Goal: Task Accomplishment & Management: Manage account settings

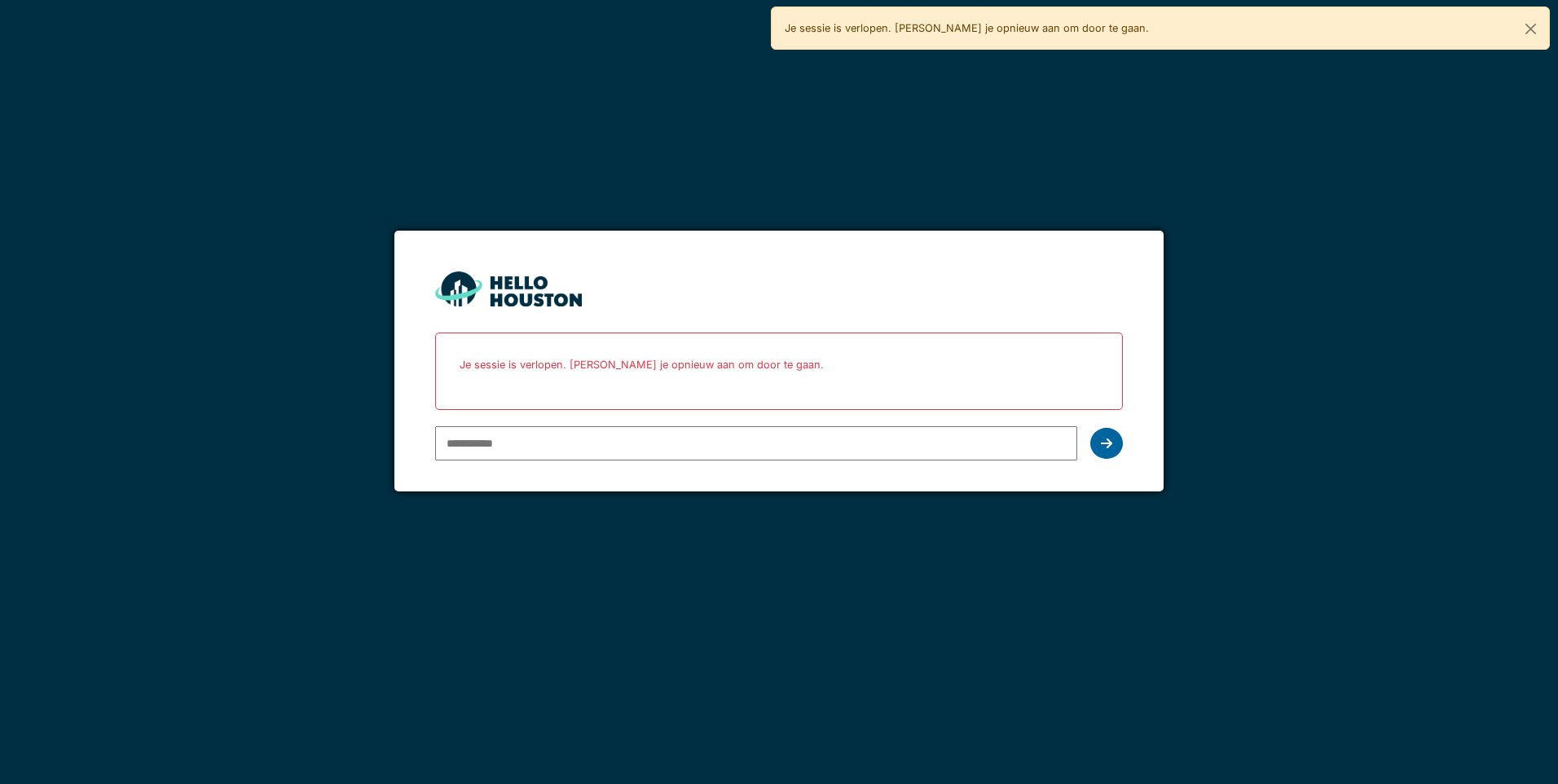
type input "**********"
click at [1111, 446] on icon at bounding box center [1106, 443] width 11 height 13
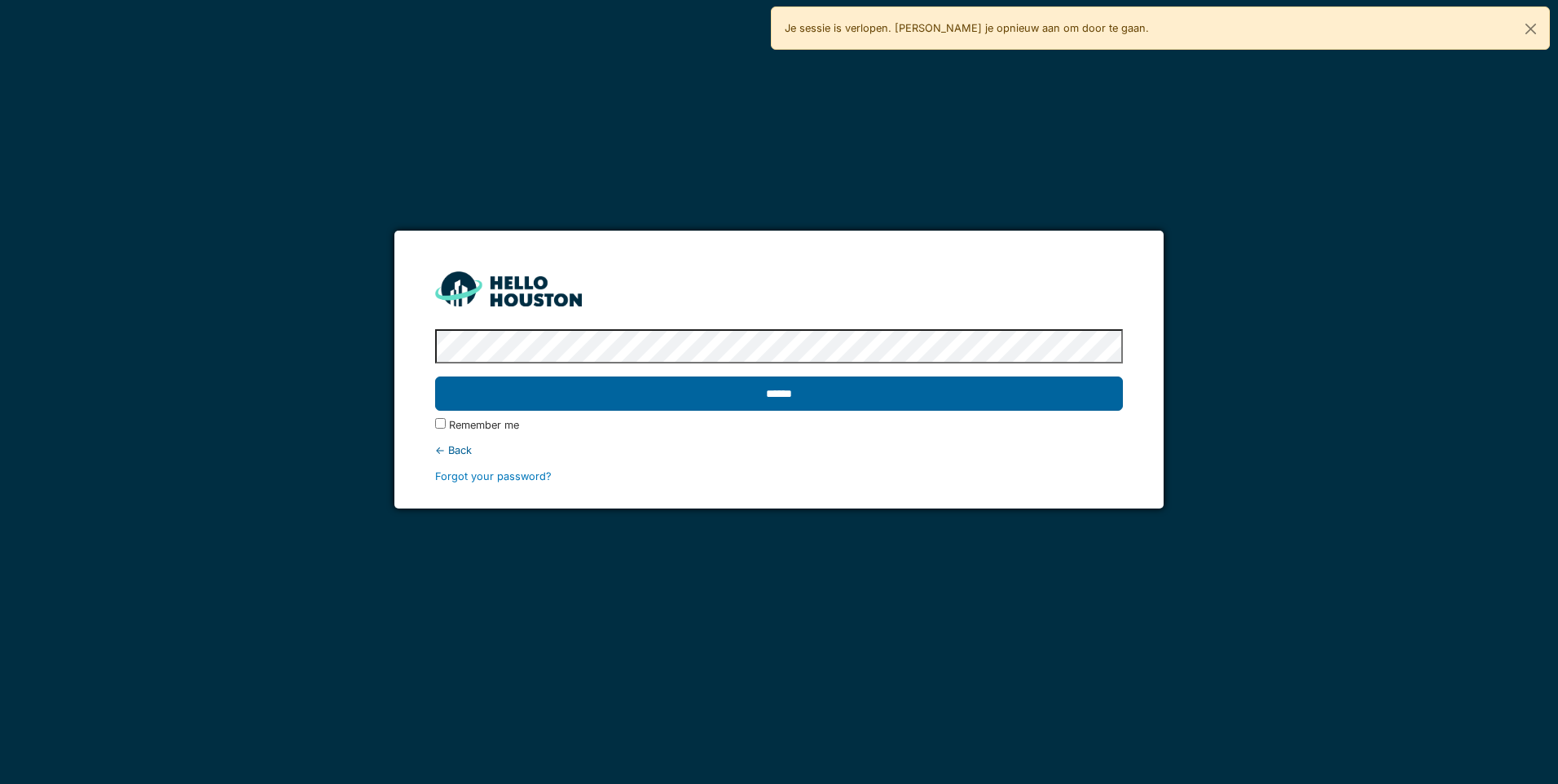
click at [812, 394] on input "******" at bounding box center [779, 393] width 687 height 34
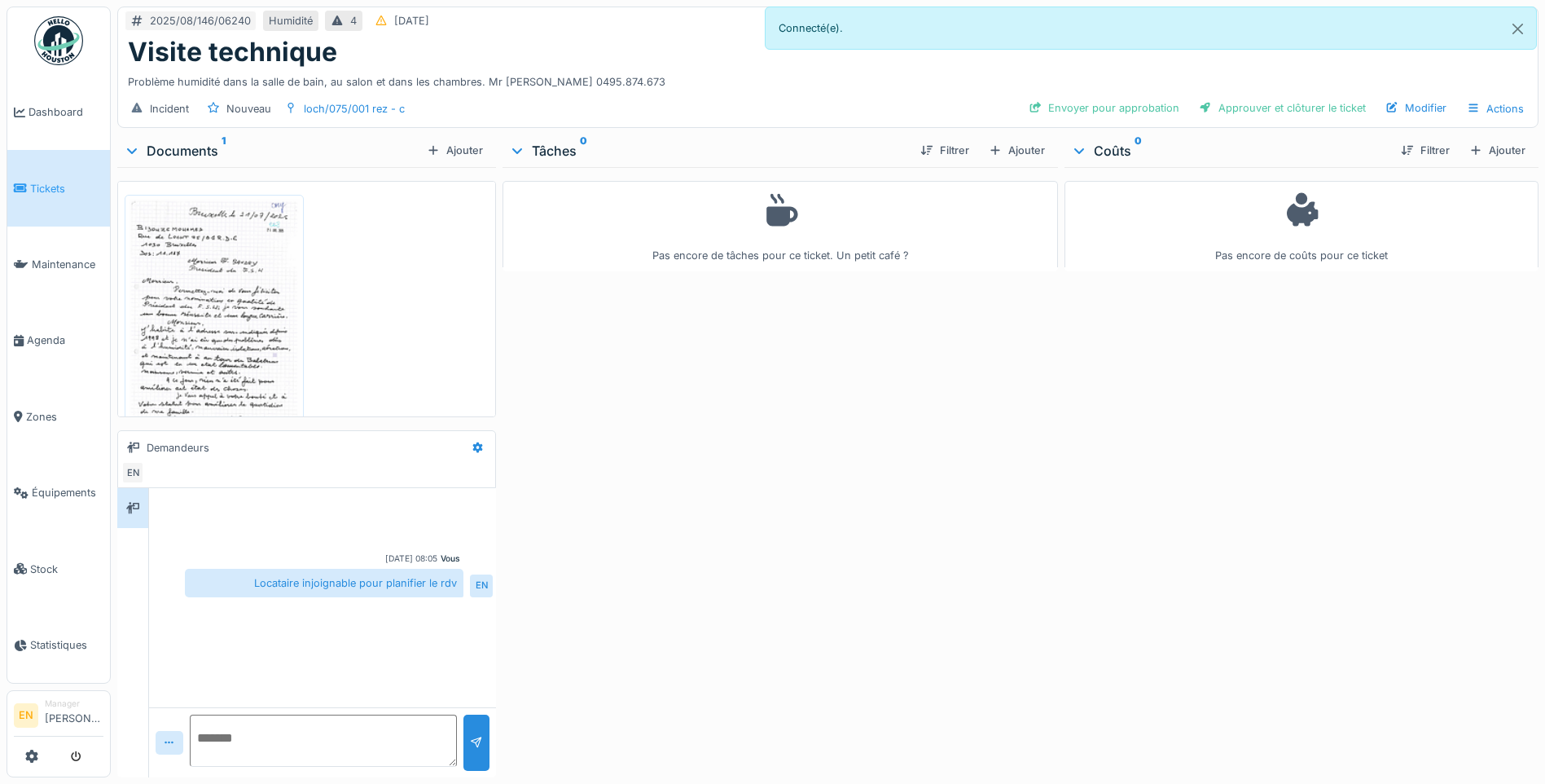
drag, startPoint x: 650, startPoint y: 488, endPoint x: 587, endPoint y: 400, distance: 108.2
click at [650, 478] on div "Pas encore de tâches pour ce ticket. Un petit café ?" at bounding box center [780, 468] width 556 height 604
click at [264, 739] on textarea at bounding box center [323, 740] width 267 height 52
click at [269, 745] on textarea at bounding box center [323, 740] width 267 height 52
type textarea "**********"
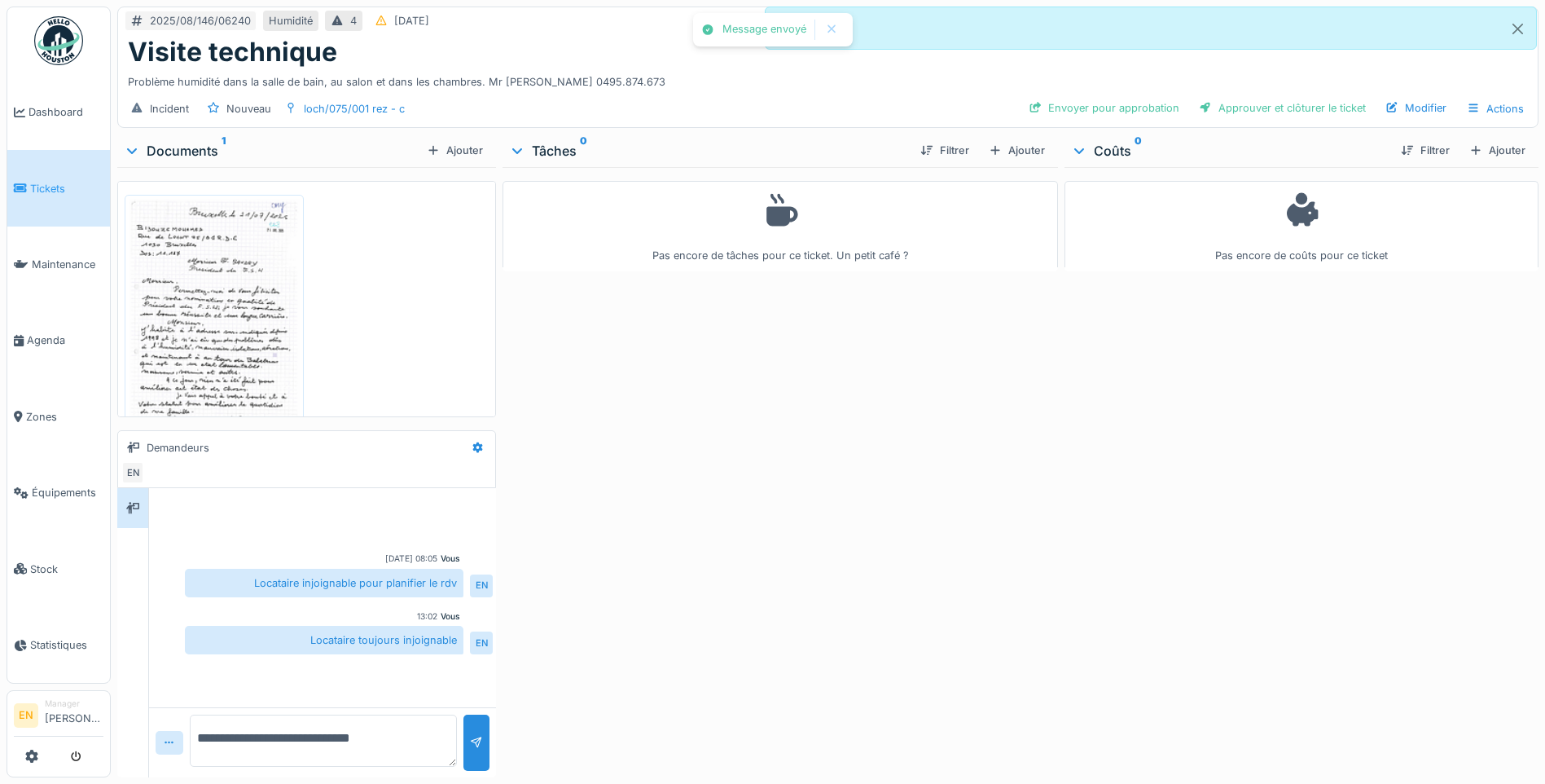
click at [697, 546] on div "Pas encore de tâches pour ce ticket. Un petit café ?" at bounding box center [780, 468] width 556 height 604
click at [678, 513] on div "Pas encore de tâches pour ce ticket. Un petit café ?" at bounding box center [780, 468] width 556 height 604
drag, startPoint x: 742, startPoint y: 488, endPoint x: 721, endPoint y: 491, distance: 21.2
click at [742, 489] on div "Pas encore de tâches pour ce ticket. Un petit café ?" at bounding box center [780, 468] width 556 height 604
click at [981, 444] on div "Pas encore de tâches pour ce ticket. Un petit café ?" at bounding box center [780, 468] width 556 height 604
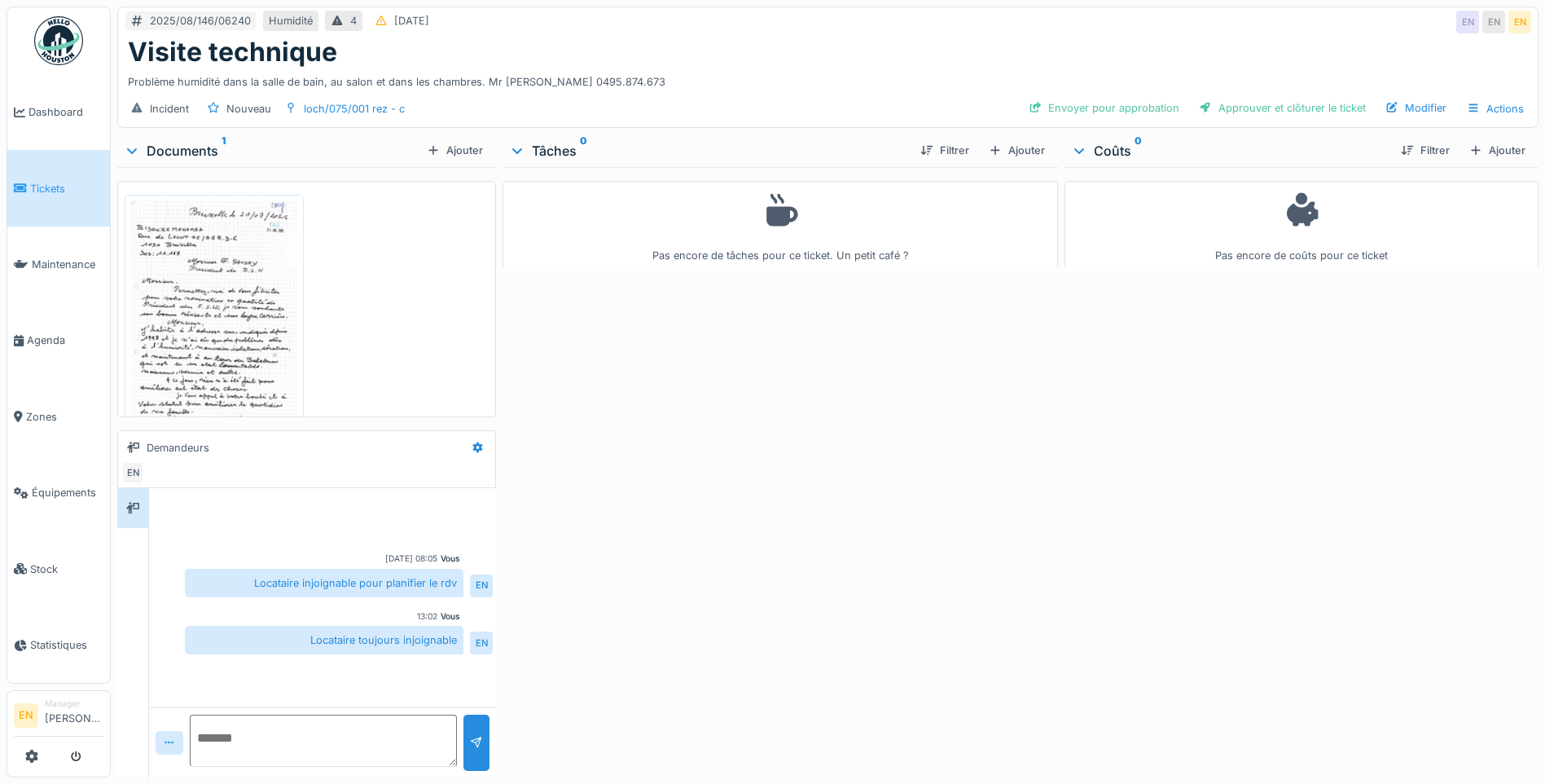
click at [784, 438] on div "Pas encore de tâches pour ce ticket. Un petit café ?" at bounding box center [780, 468] width 556 height 604
click at [648, 499] on div "Pas encore de tâches pour ce ticket. Un petit café ?" at bounding box center [780, 468] width 556 height 604
click at [668, 486] on div "Pas encore de tâches pour ce ticket. Un petit café ?" at bounding box center [780, 468] width 556 height 604
click at [738, 92] on div "Incident Nouveau loch/075/001 rez - c Envoyer pour approbation Approuver et clô…" at bounding box center [827, 109] width 1420 height 37
click at [653, 634] on div "Pas encore de tâches pour ce ticket. Un petit café ?" at bounding box center [780, 468] width 556 height 604
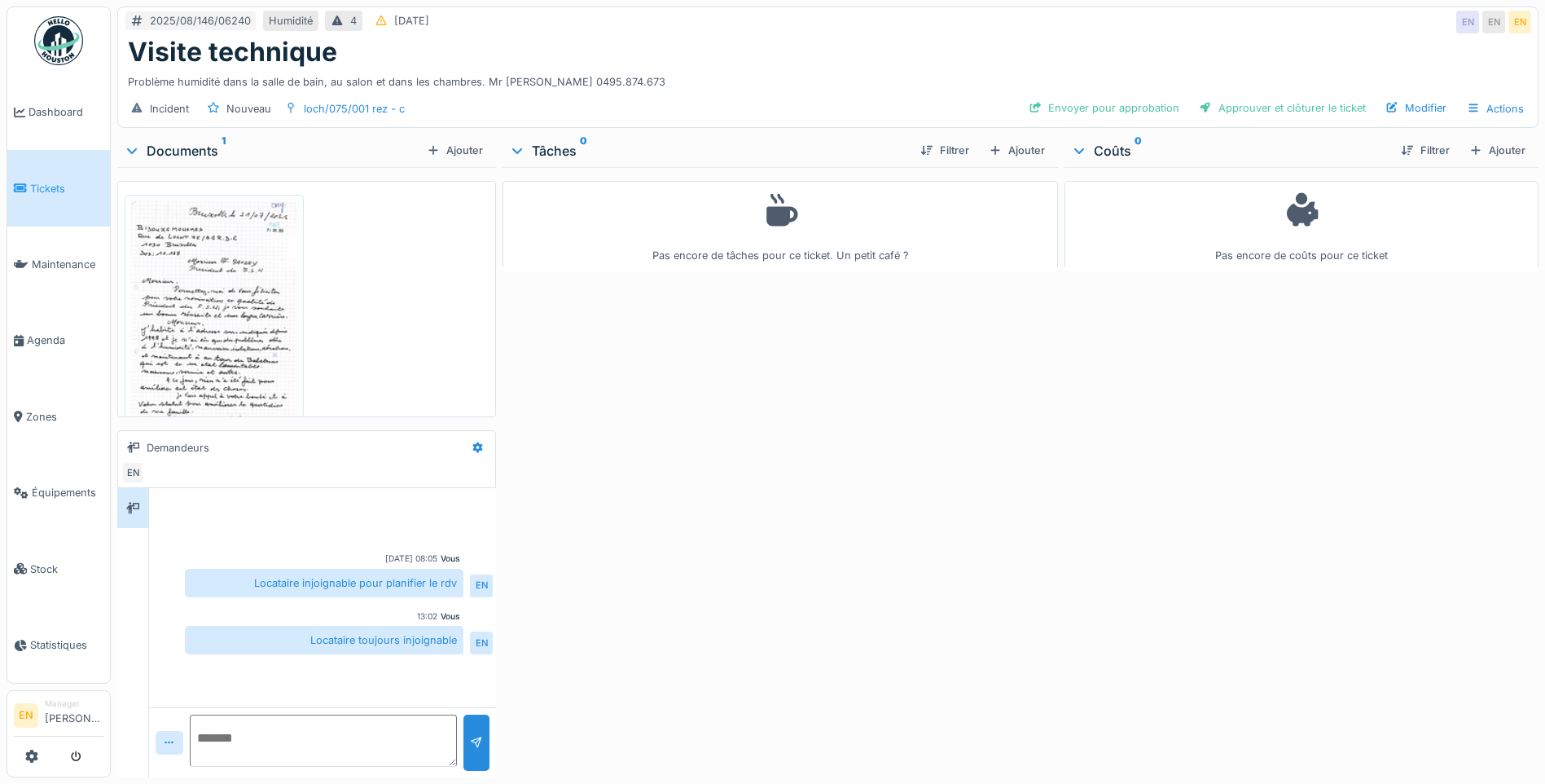
click at [565, 697] on div "Pas encore de tâches pour ce ticket. Un petit café ?" at bounding box center [780, 468] width 556 height 604
click at [582, 682] on div "Pas encore de tâches pour ce ticket. Un petit café ?" at bounding box center [780, 468] width 556 height 604
drag, startPoint x: 124, startPoint y: 81, endPoint x: 666, endPoint y: 76, distance: 542.0
click at [666, 76] on div "Visite technique Problème humidité dans la salle de bain, au salon et dans les …" at bounding box center [827, 63] width 1420 height 53
click at [593, 98] on div "Incident Nouveau loch/075/001 rez - c Envoyer pour approbation Approuver et clô…" at bounding box center [827, 109] width 1420 height 37
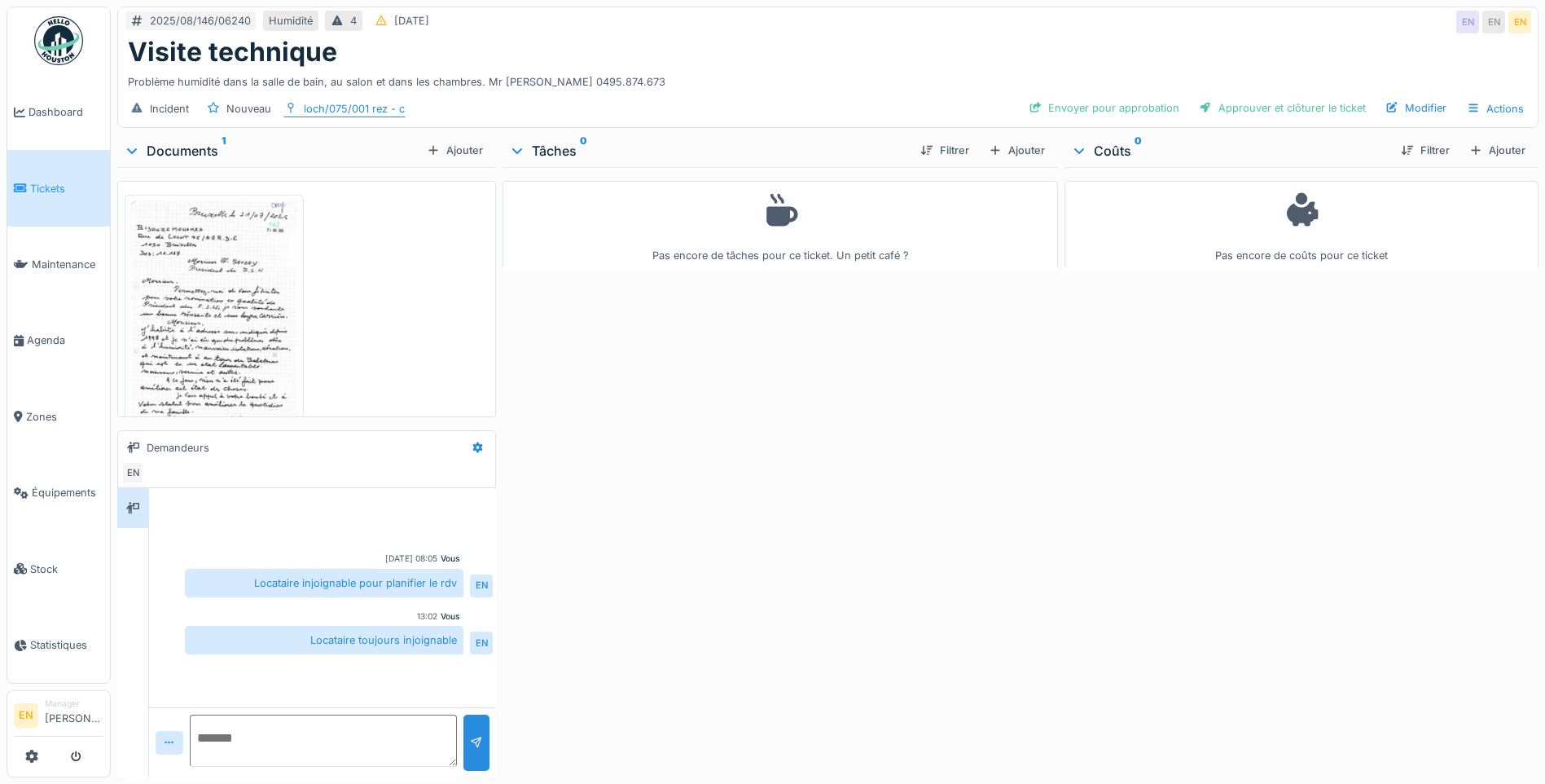
click at [352, 110] on div "loch/075/001 rez - c" at bounding box center [354, 109] width 101 height 16
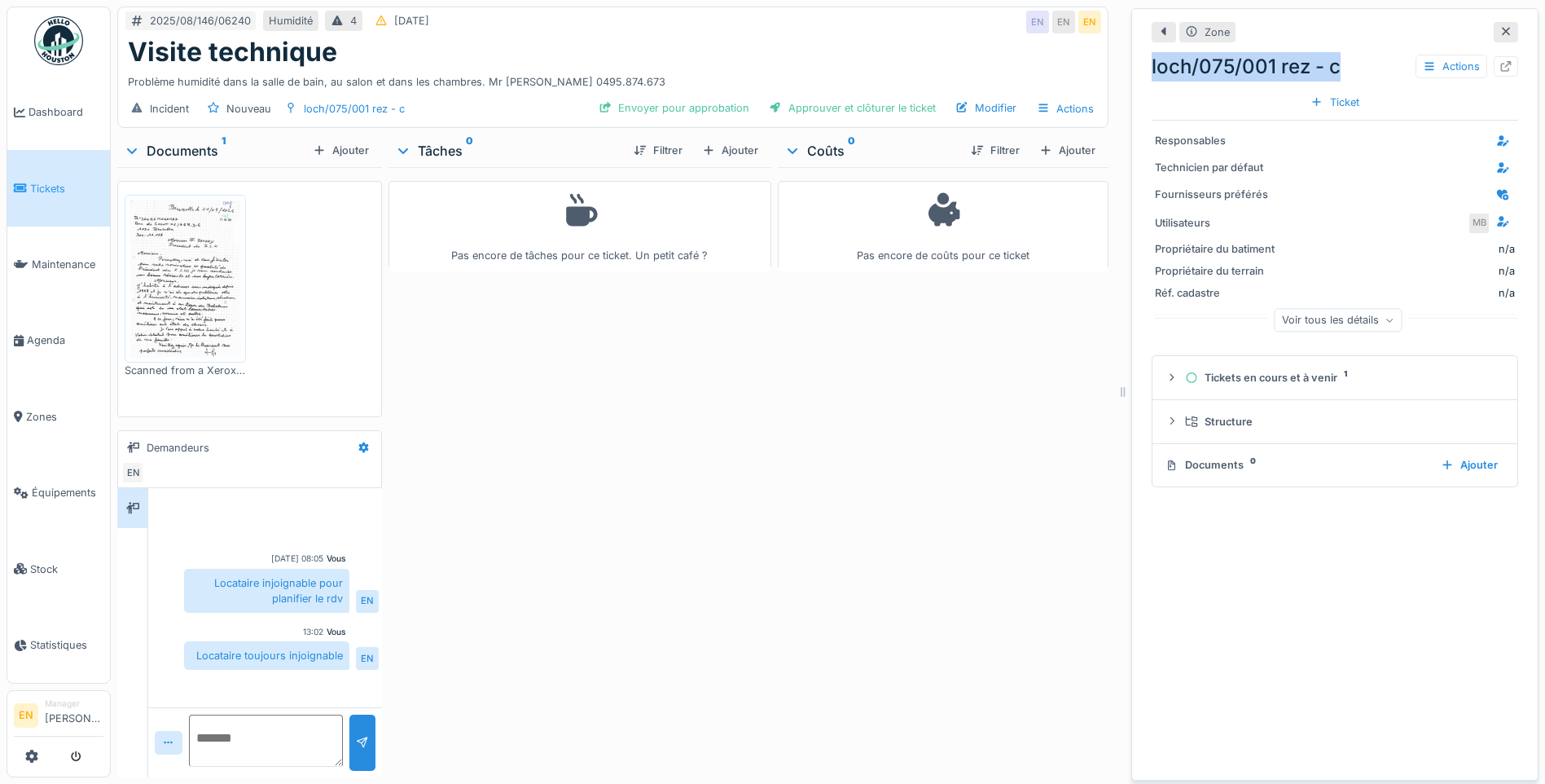
drag, startPoint x: 1139, startPoint y: 57, endPoint x: 1335, endPoint y: 70, distance: 196.4
click at [1335, 70] on div "Zone loch/075/001 rez - c Actions Ticket Responsables Technicien par défaut Fou…" at bounding box center [1335, 394] width 408 height 772
copy div "loch/075/001 rez - c"
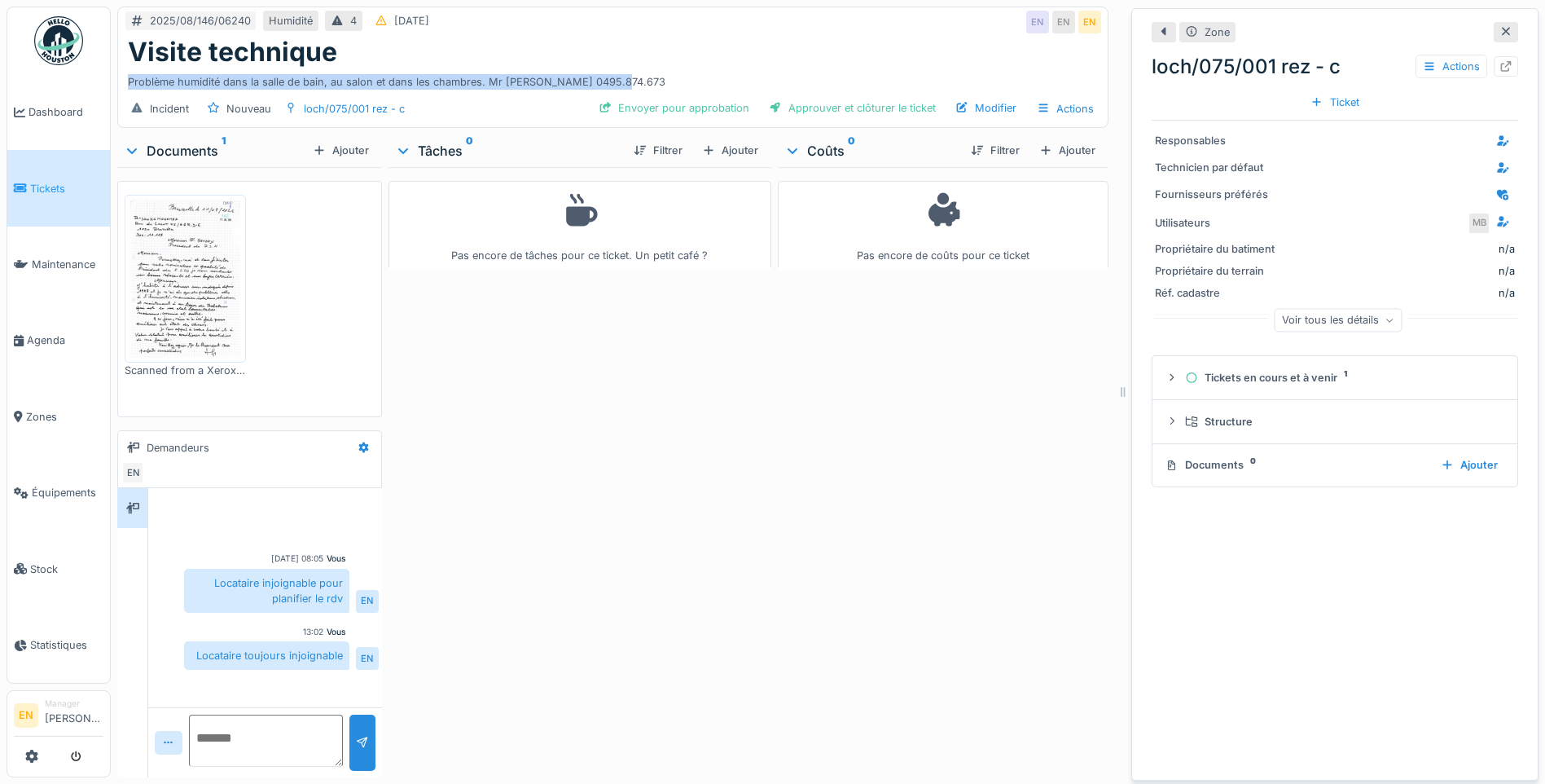
drag, startPoint x: 124, startPoint y: 79, endPoint x: 628, endPoint y: 73, distance: 504.0
click at [628, 73] on div "Visite technique Problème humidité dans la salle de bain, au salon et dans les …" at bounding box center [613, 63] width 990 height 53
copy div "Problème humidité dans la salle de bain, au salon et dans les chambres. Mr [PER…"
click at [849, 473] on div "Pas encore de coûts pour ce ticket" at bounding box center [942, 468] width 330 height 604
click at [799, 413] on div "Pas encore de coûts pour ce ticket" at bounding box center [942, 468] width 330 height 604
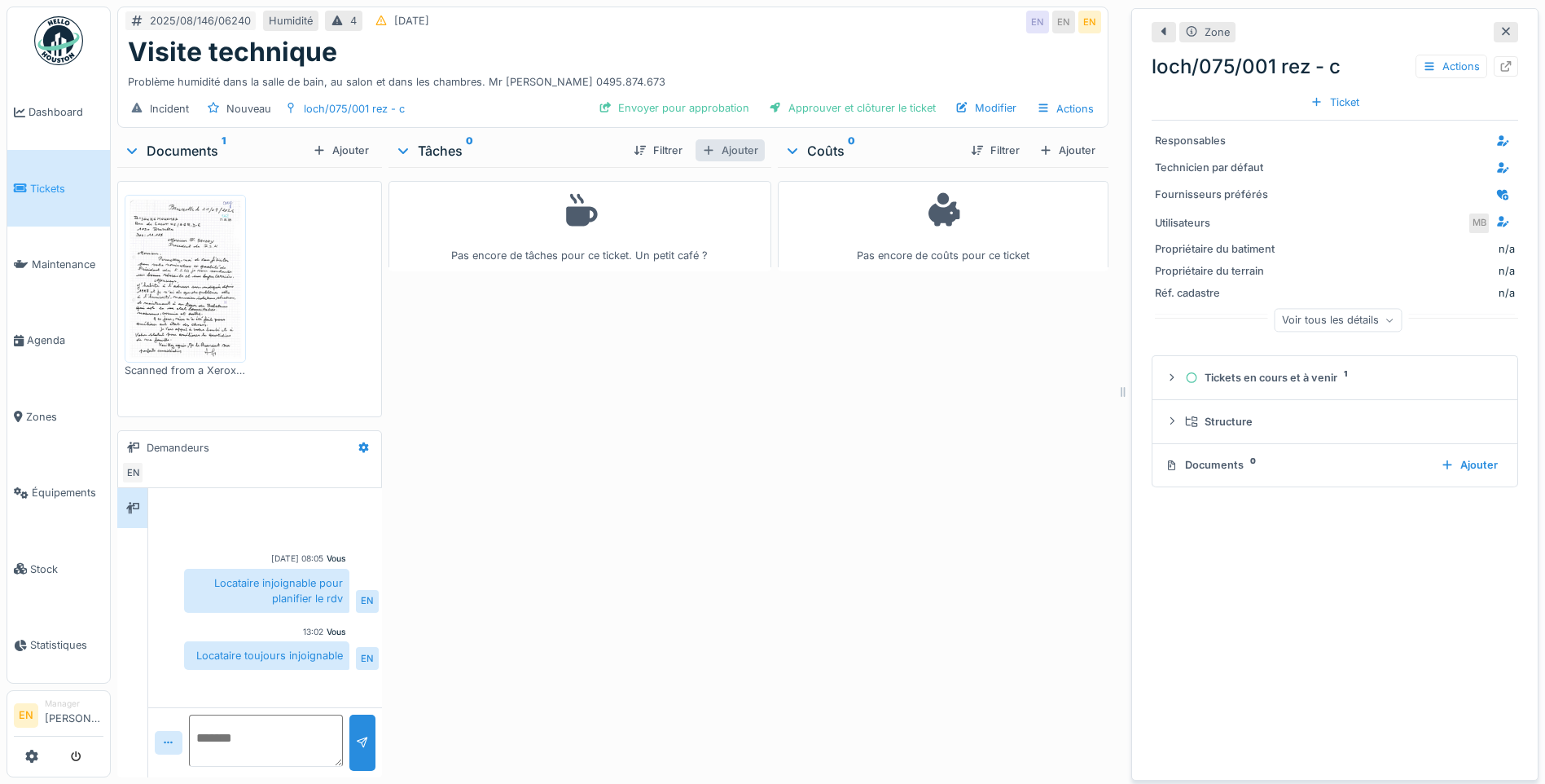
click at [746, 157] on div "Ajouter" at bounding box center [730, 150] width 69 height 22
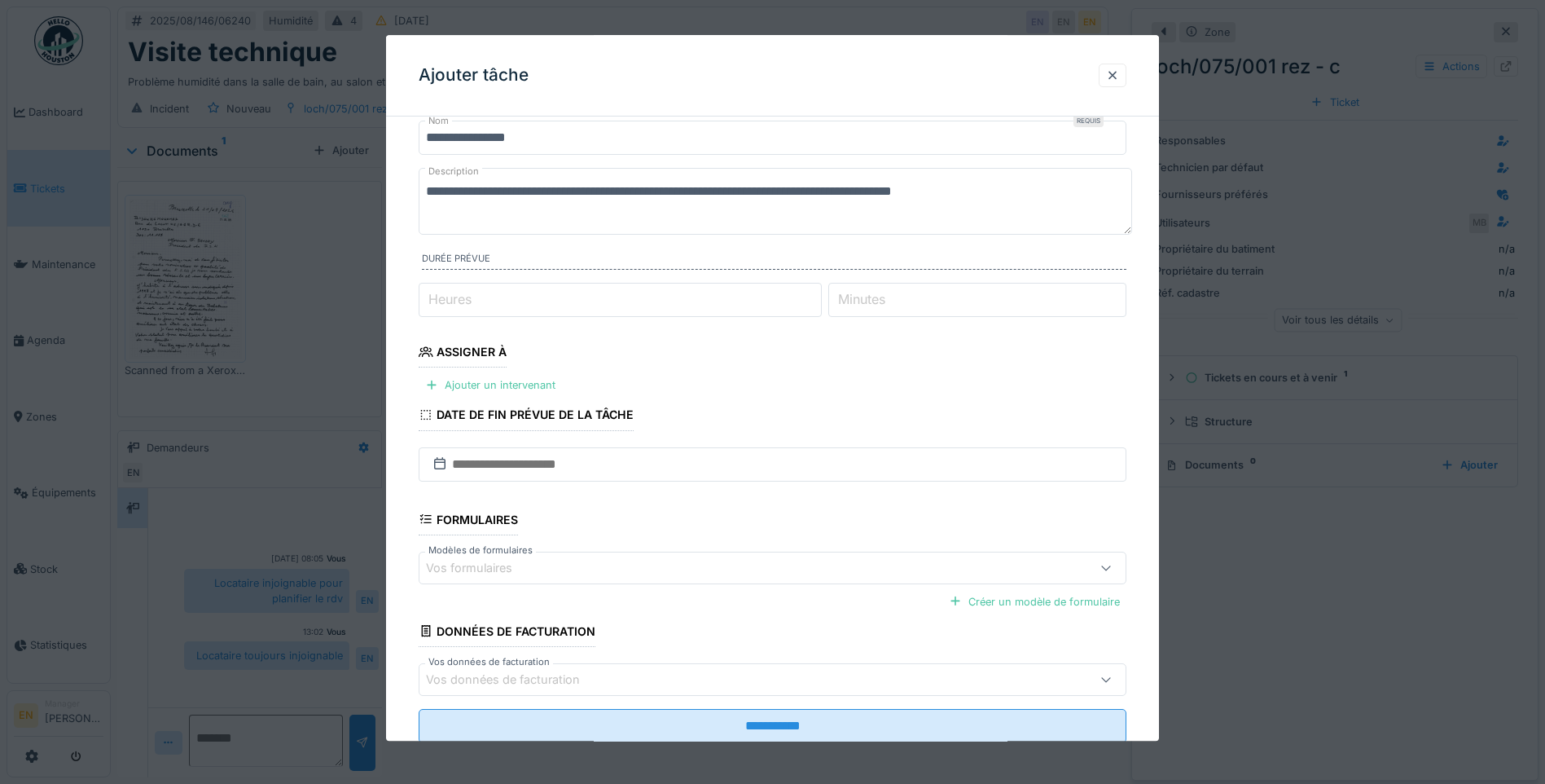
scroll to position [82, 0]
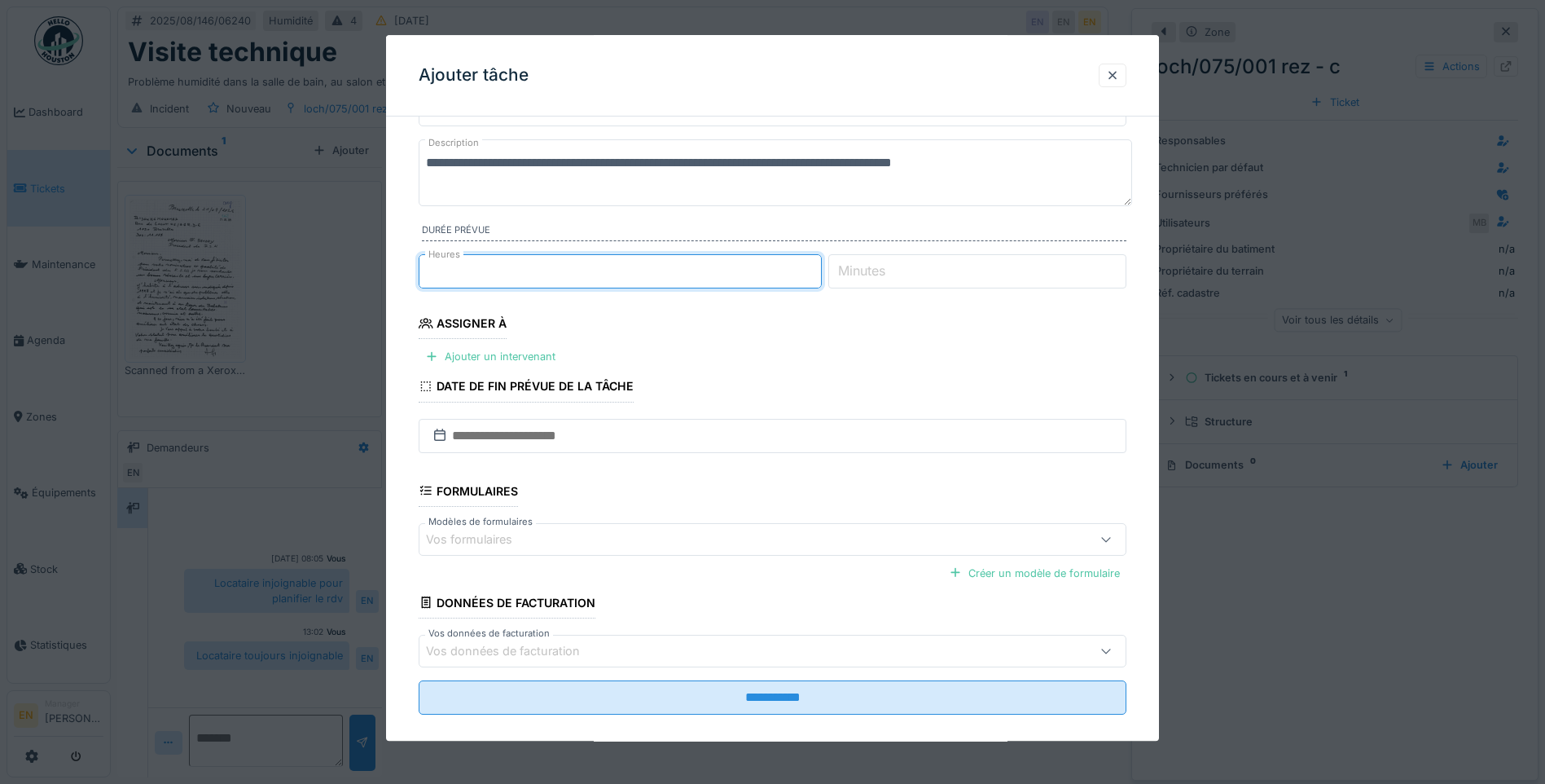
type input "*"
click at [815, 267] on input "*" at bounding box center [620, 271] width 403 height 34
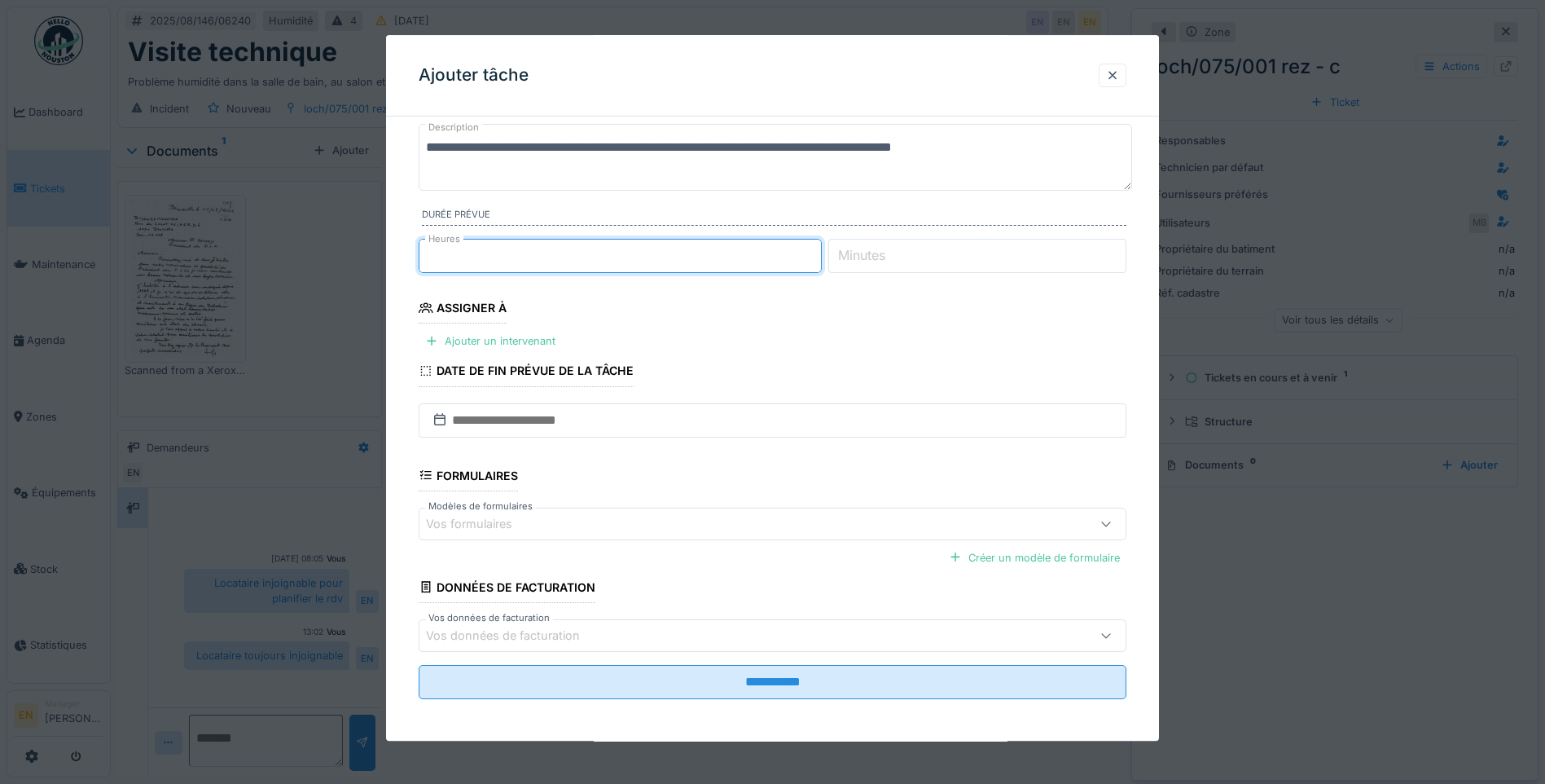
scroll to position [101, 0]
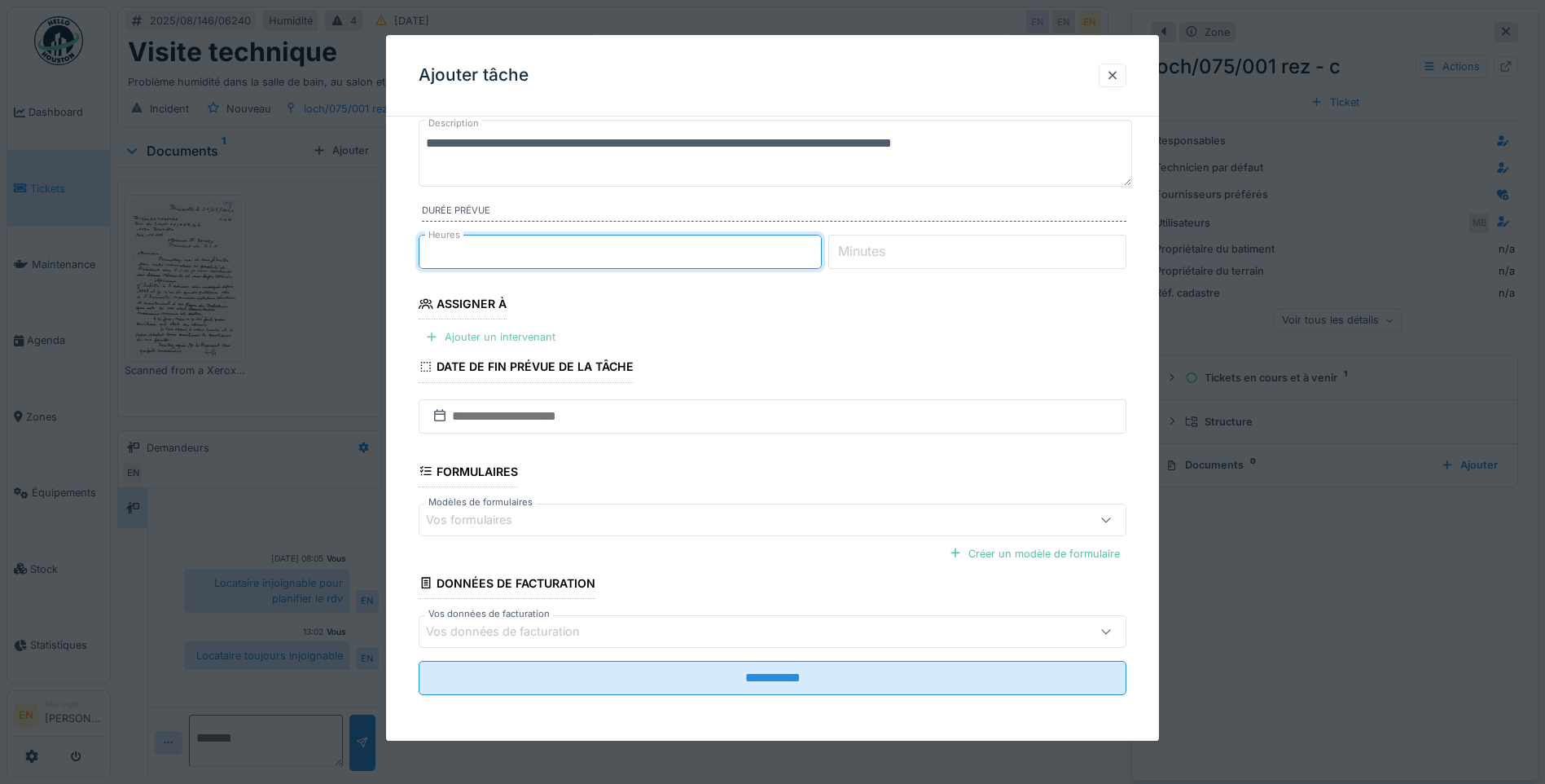
click at [488, 339] on div "Ajouter un intervenant" at bounding box center [490, 337] width 144 height 22
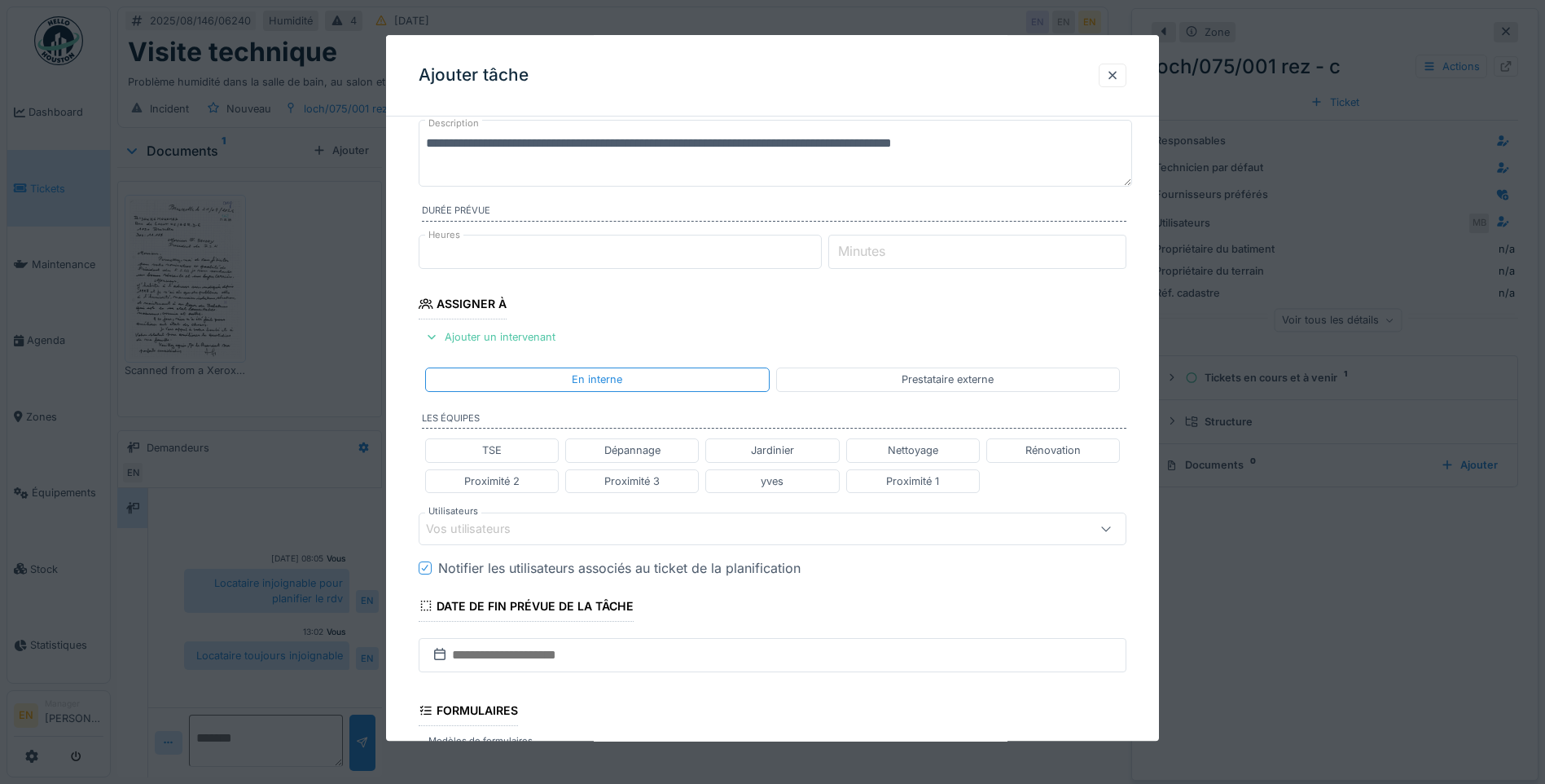
click at [537, 530] on div "Vos utilisateurs" at bounding box center [731, 528] width 610 height 17
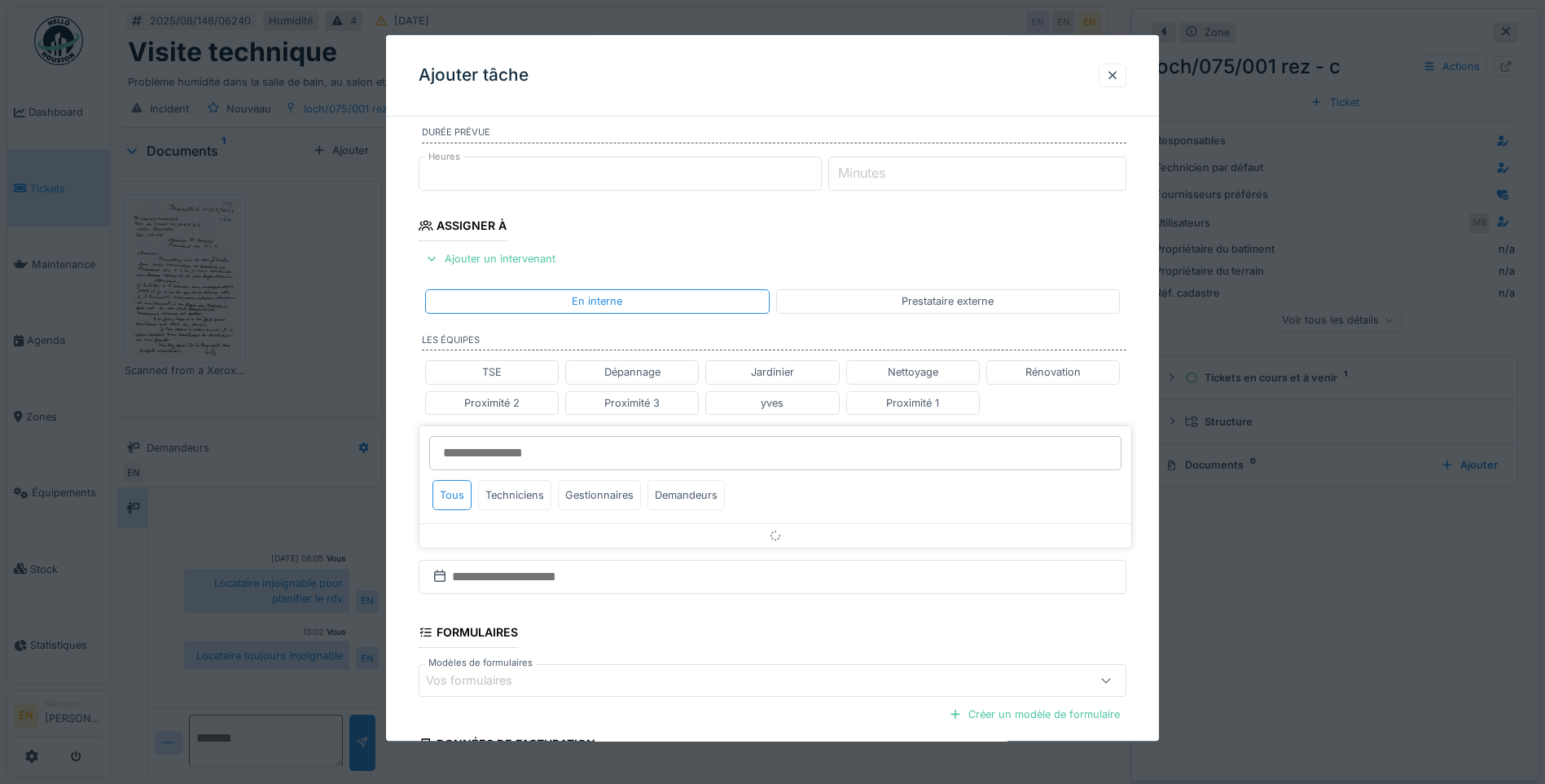
scroll to position [242, 0]
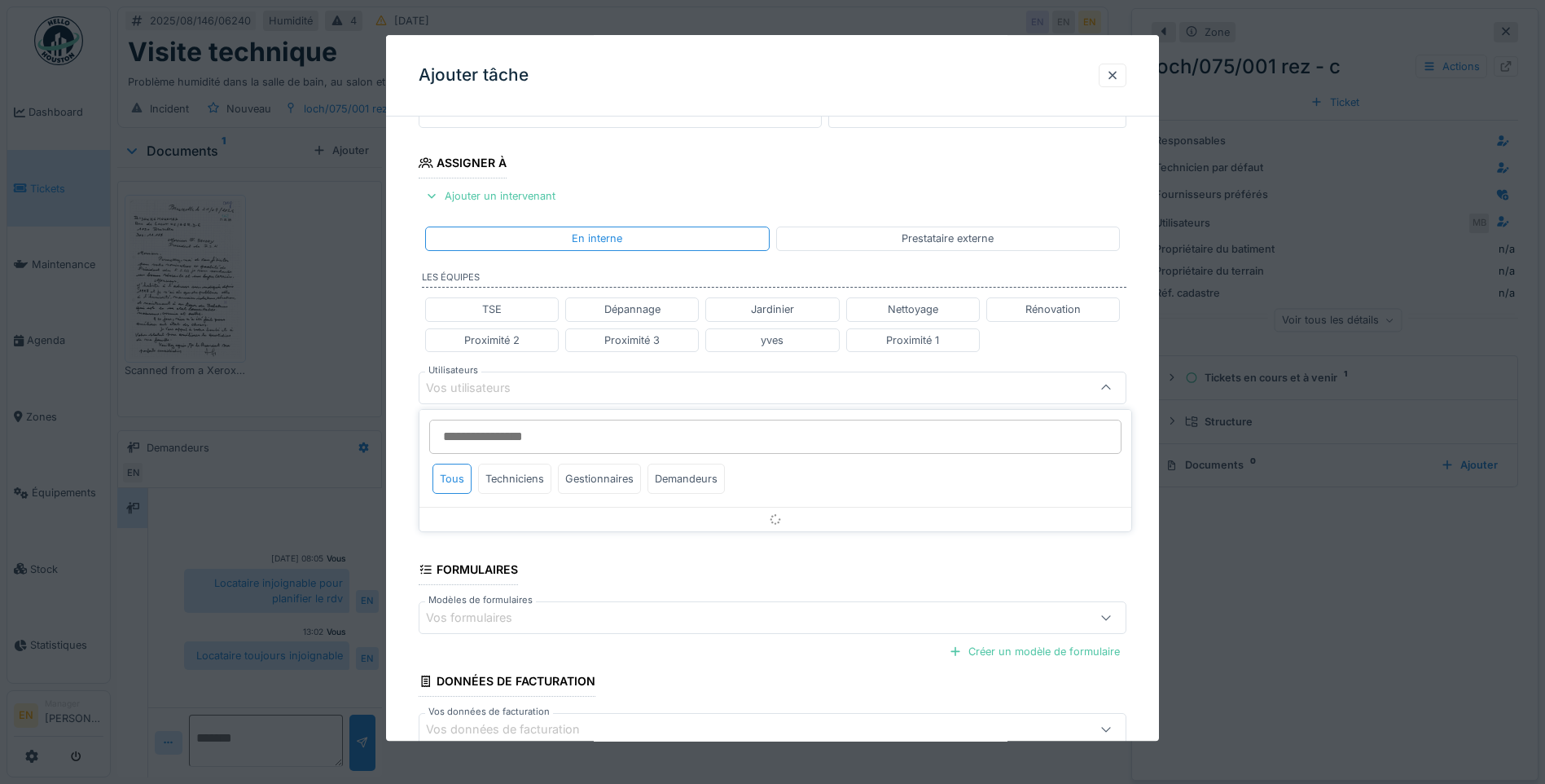
click at [537, 438] on input "Utilisateurs" at bounding box center [776, 436] width 692 height 34
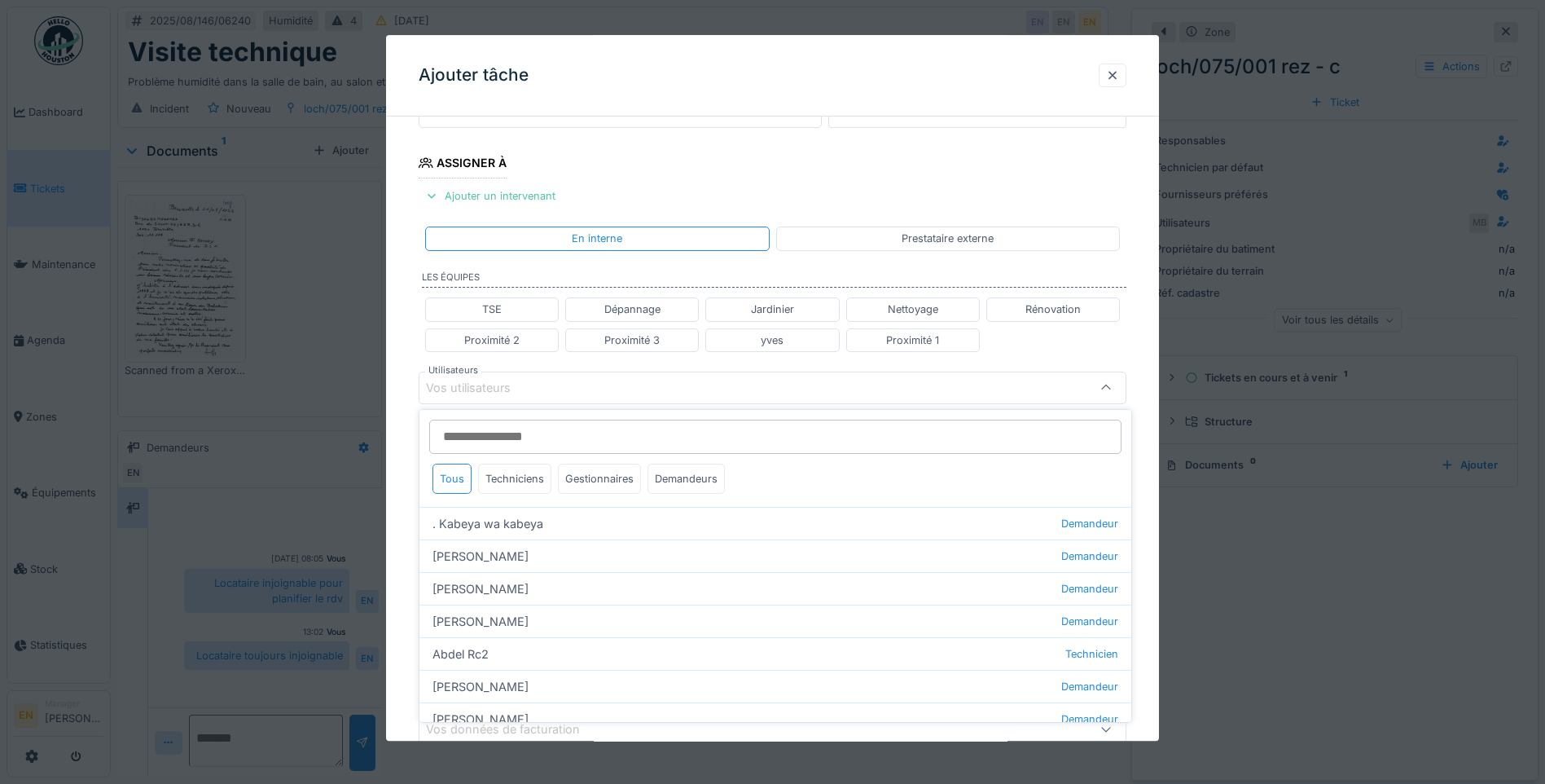
click at [562, 433] on input "Utilisateurs" at bounding box center [776, 436] width 692 height 34
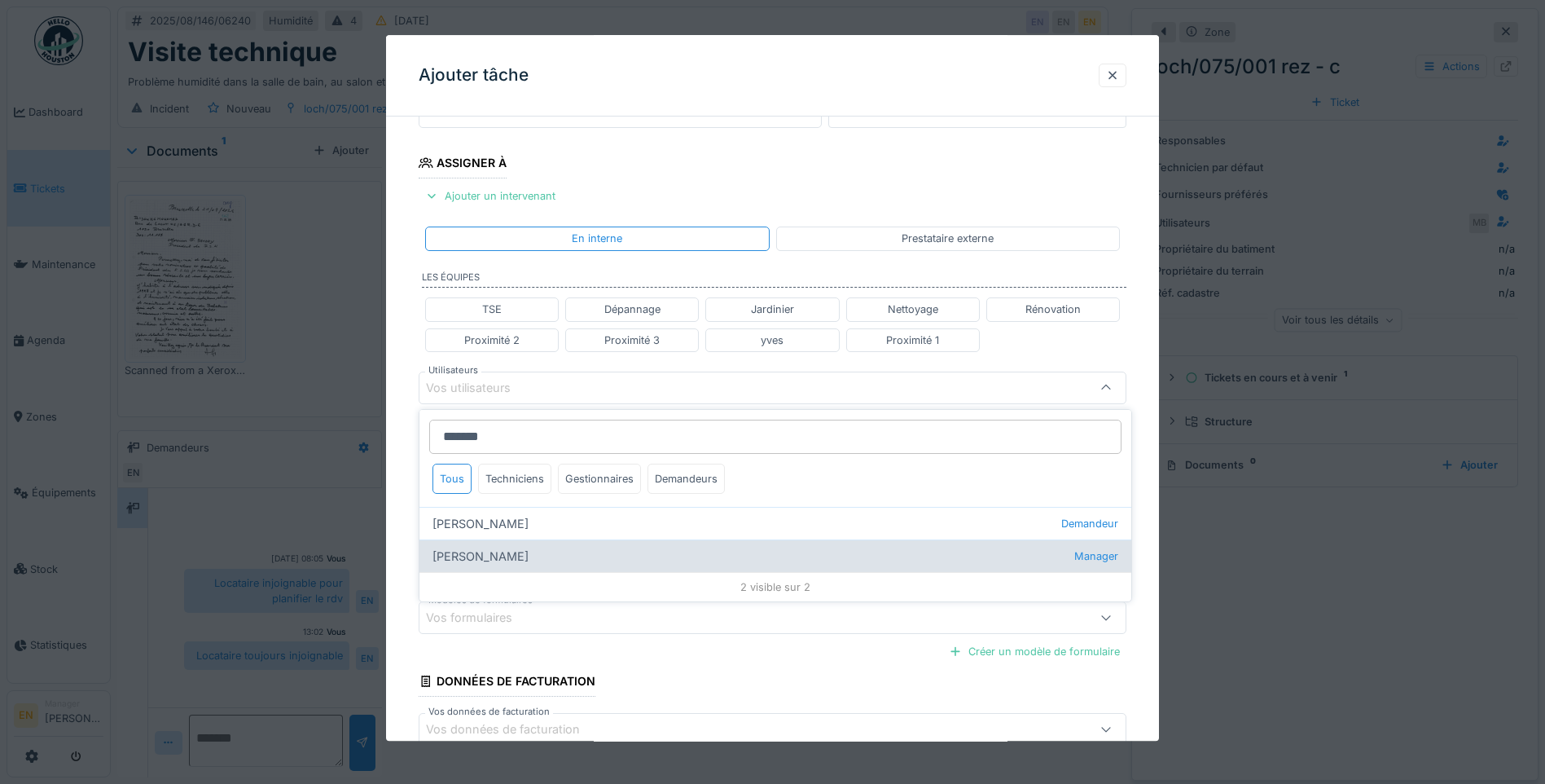
type input "*******"
click at [479, 557] on div "Nicolae Jitcu Manager" at bounding box center [776, 555] width 712 height 32
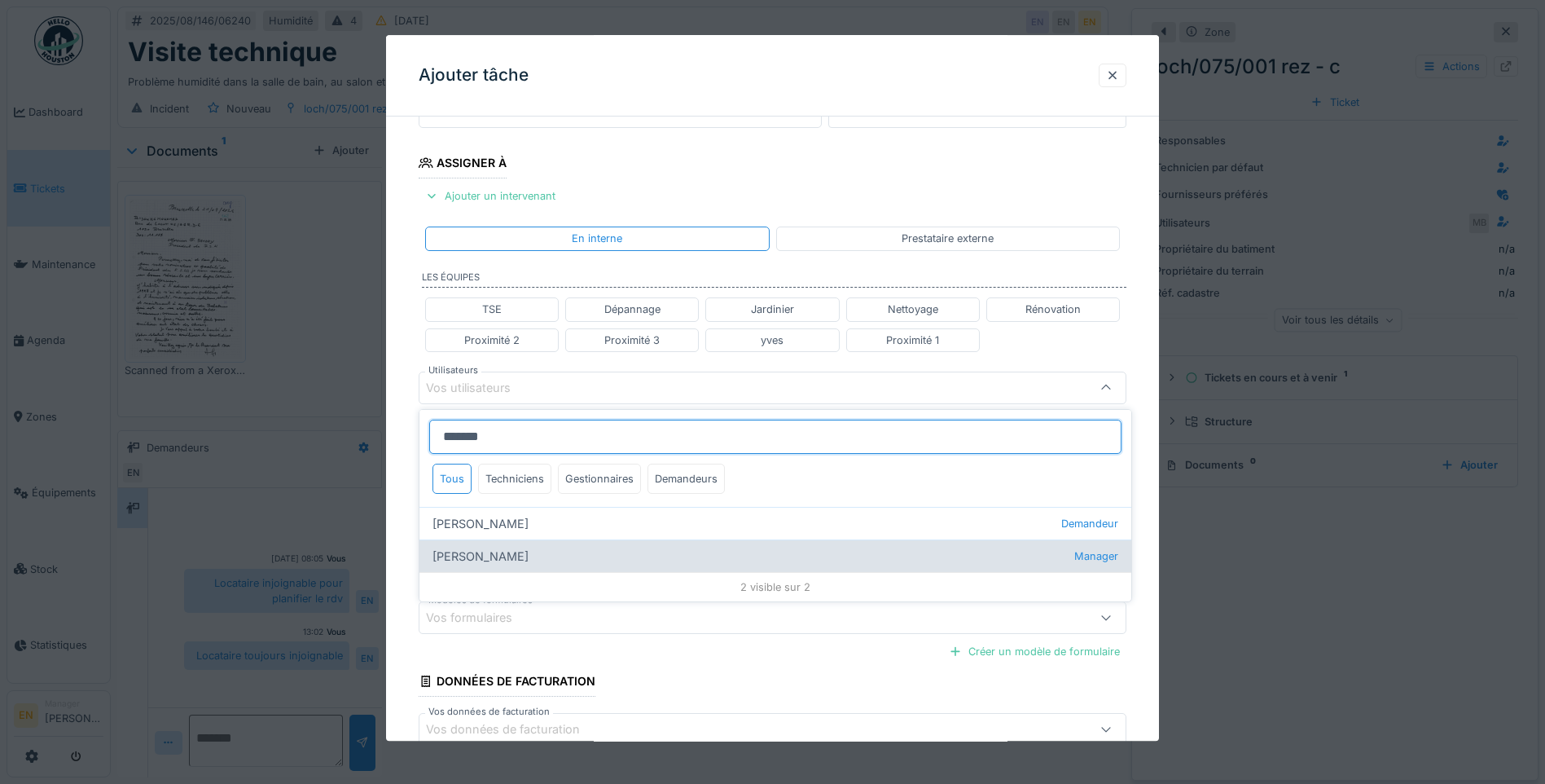
type input "*****"
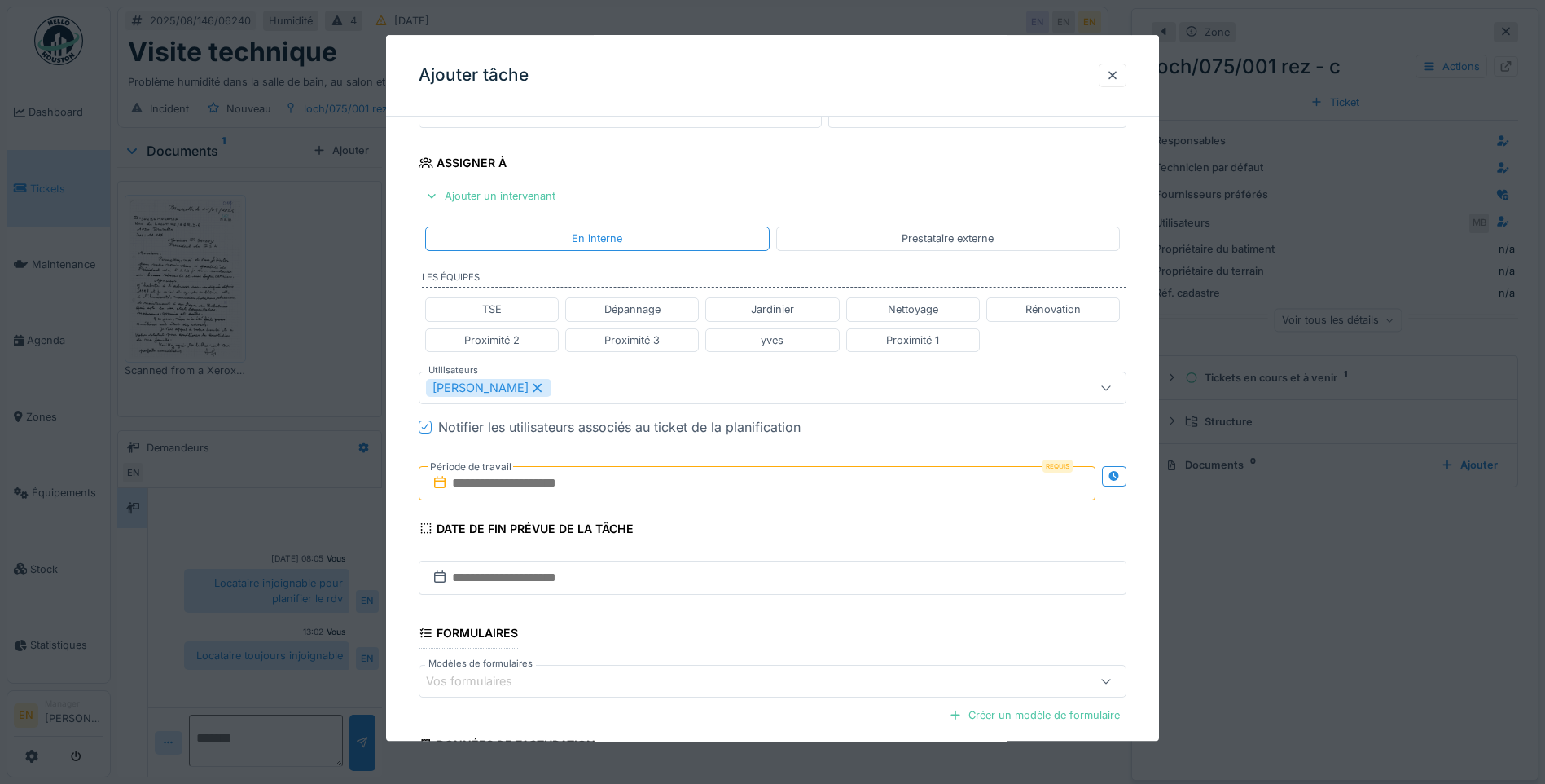
click at [1151, 485] on div "**********" at bounding box center [773, 395] width 773 height 1014
click at [1126, 478] on div at bounding box center [1114, 476] width 25 height 20
click at [558, 487] on input "text" at bounding box center [582, 482] width 327 height 34
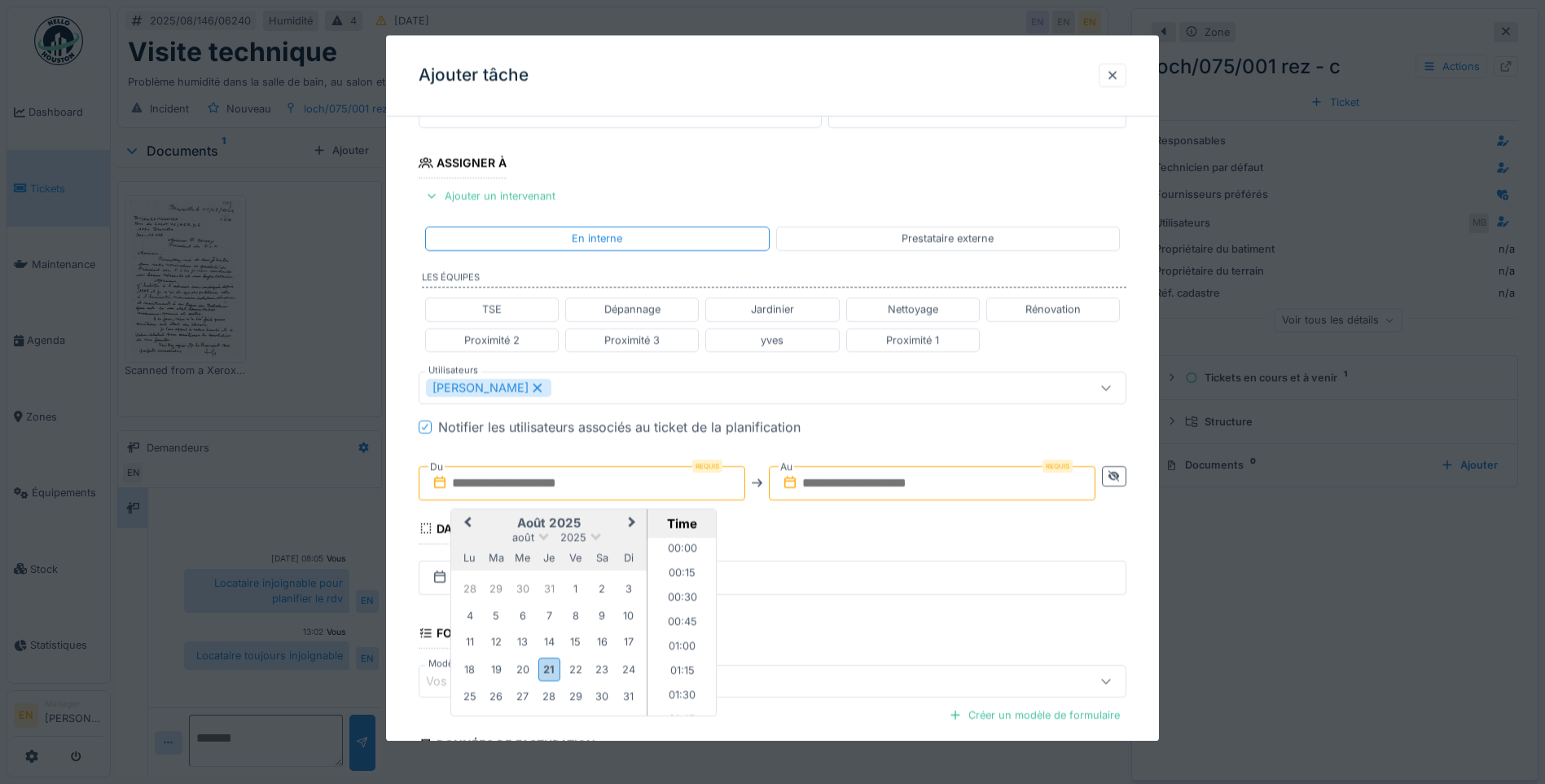
scroll to position [1194, 0]
click at [492, 695] on div "26" at bounding box center [497, 697] width 22 height 22
click at [674, 642] on li "14:00" at bounding box center [682, 642] width 69 height 25
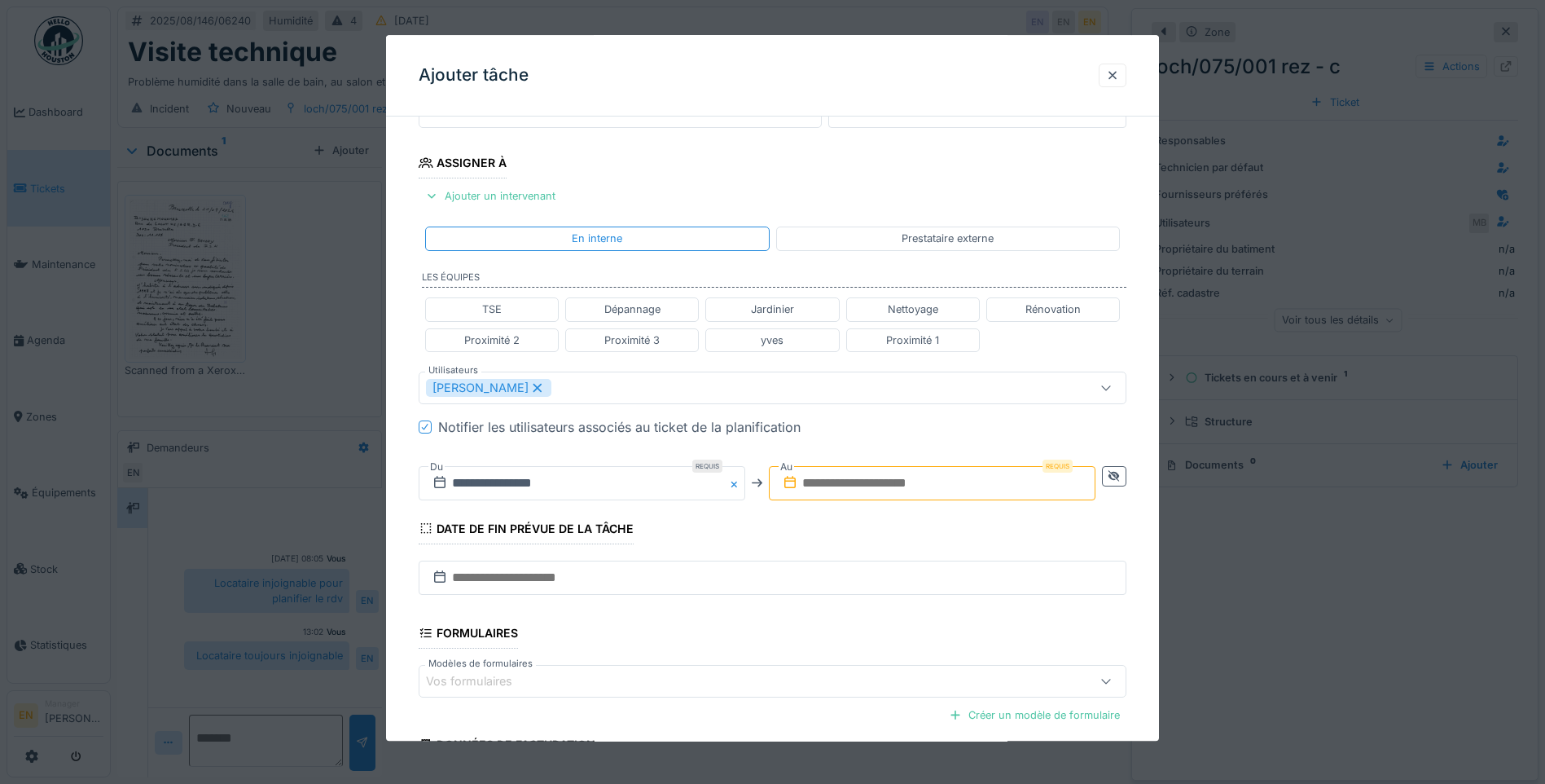
click at [983, 485] on input "text" at bounding box center [932, 482] width 327 height 34
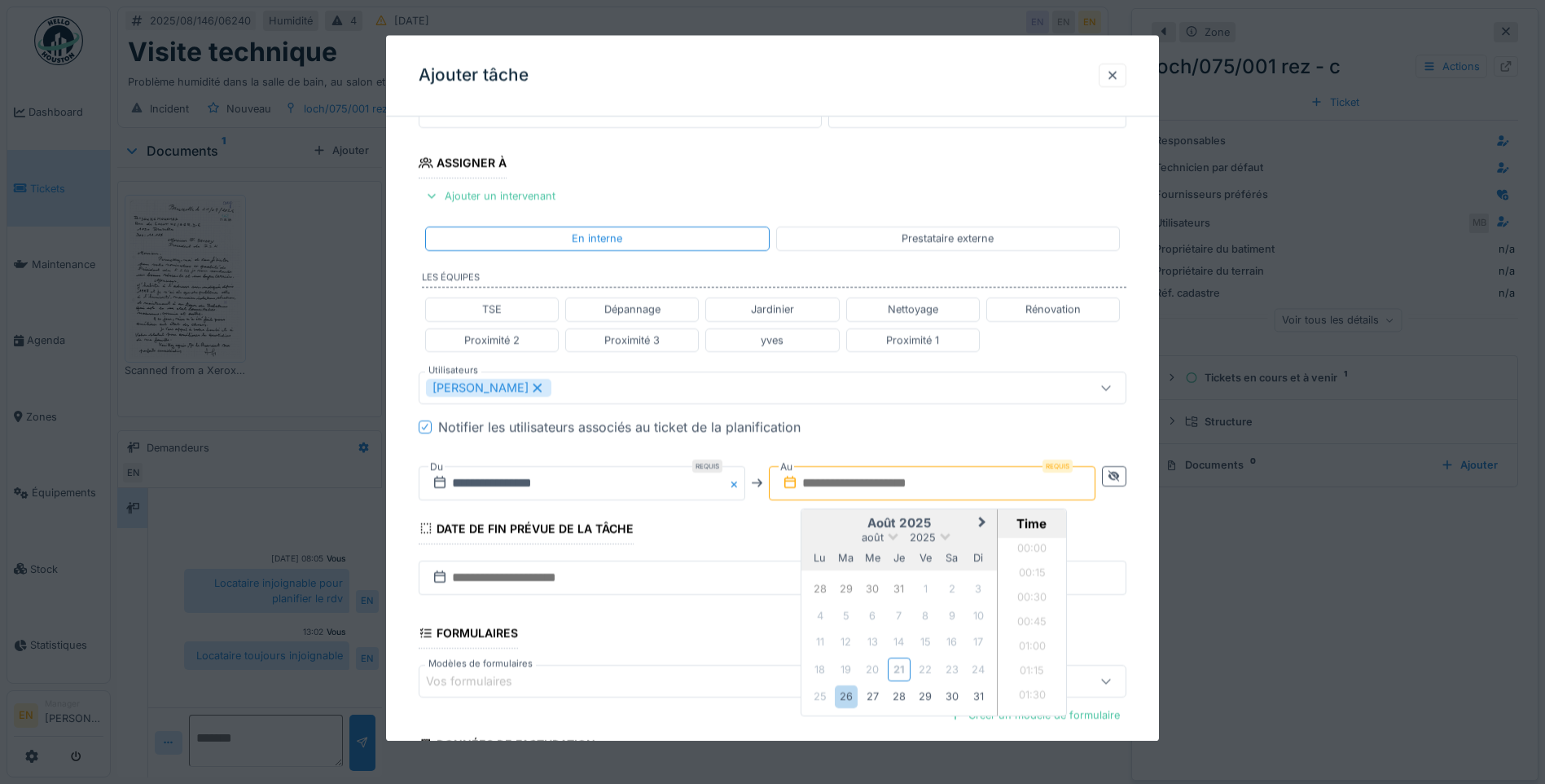
scroll to position [1194, 0]
click at [857, 698] on div "26" at bounding box center [846, 697] width 22 height 22
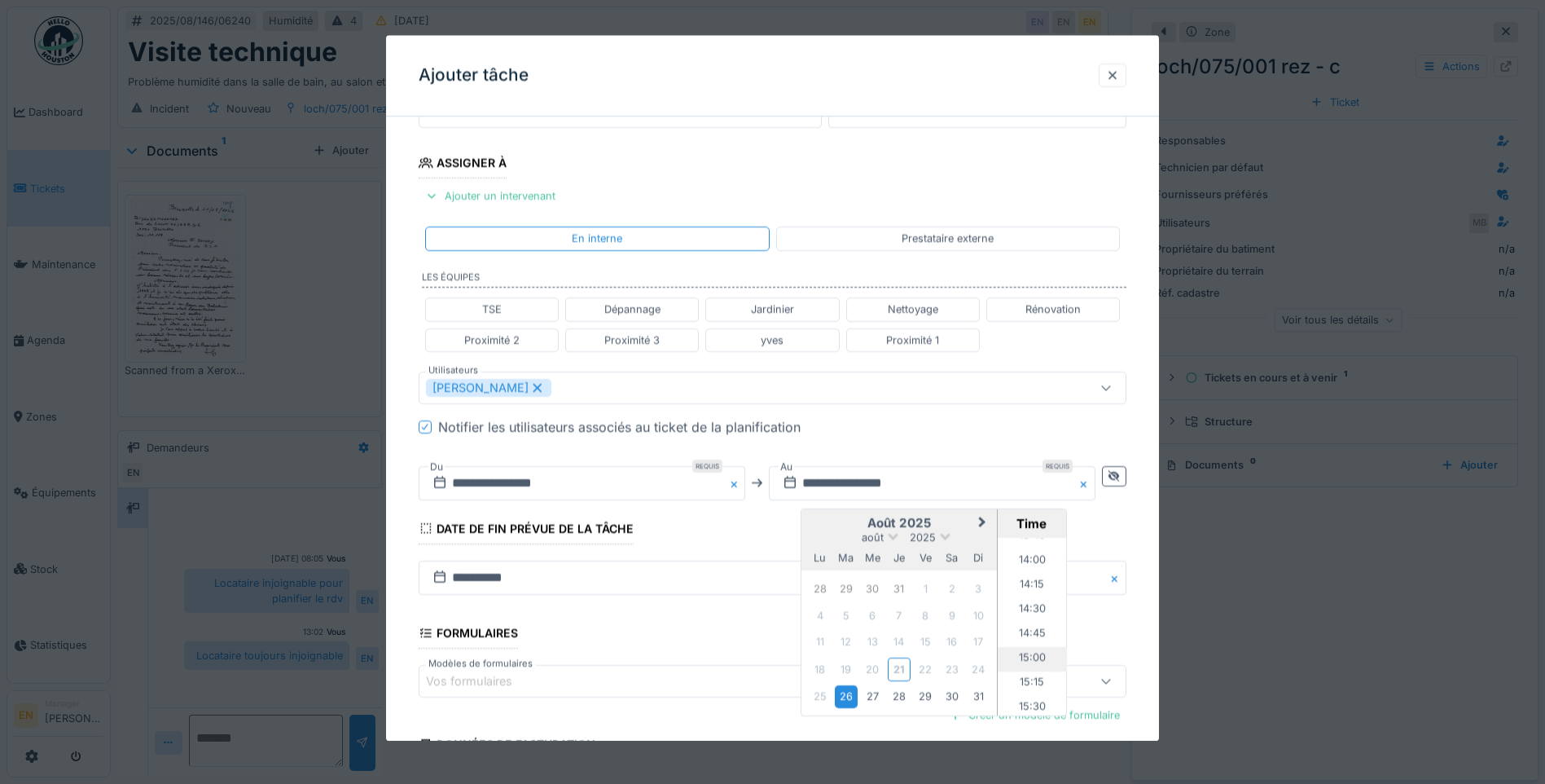
click at [1025, 663] on li "15:00" at bounding box center [1032, 659] width 69 height 25
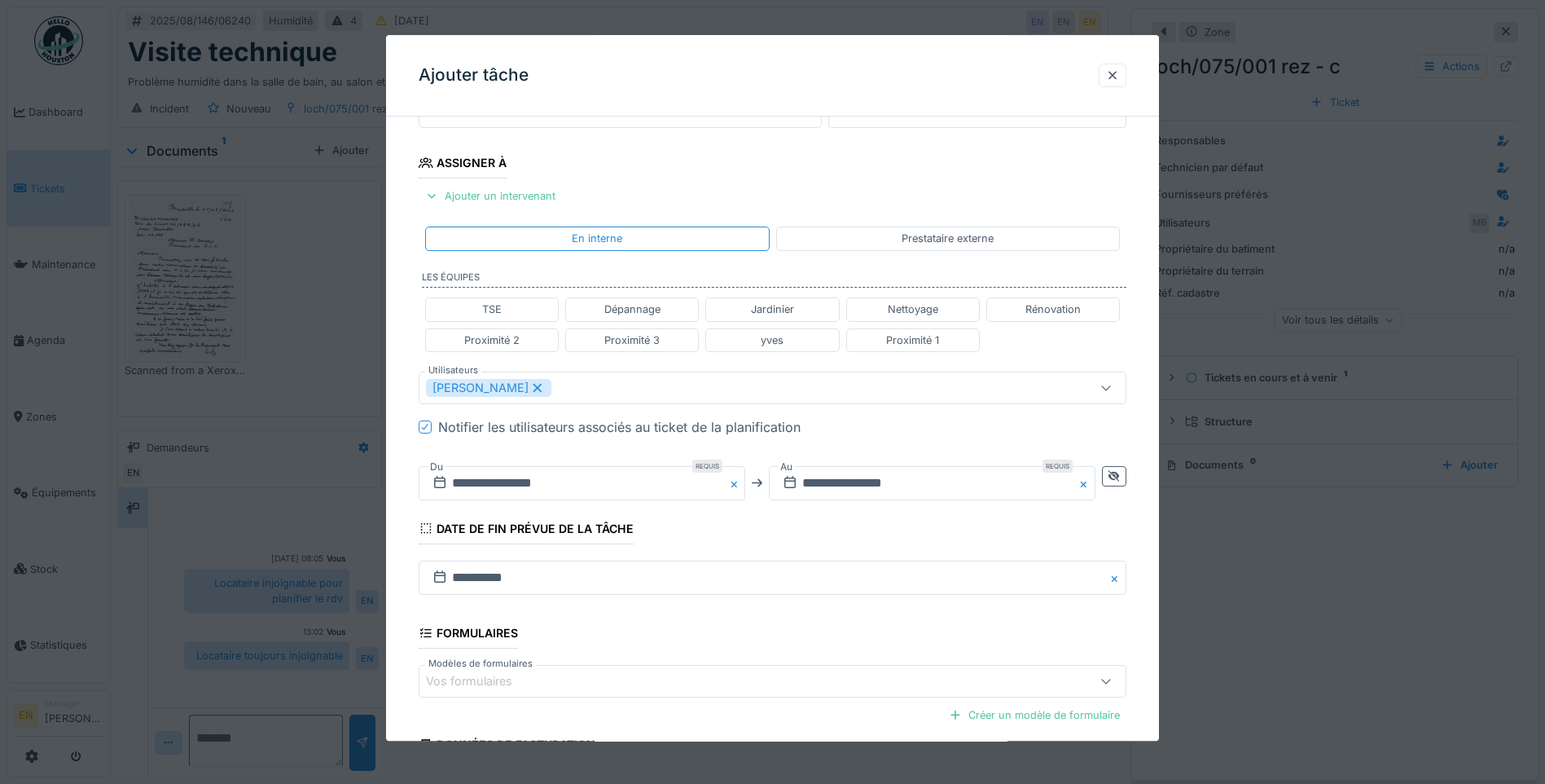
click at [1136, 629] on div "**********" at bounding box center [773, 395] width 773 height 1014
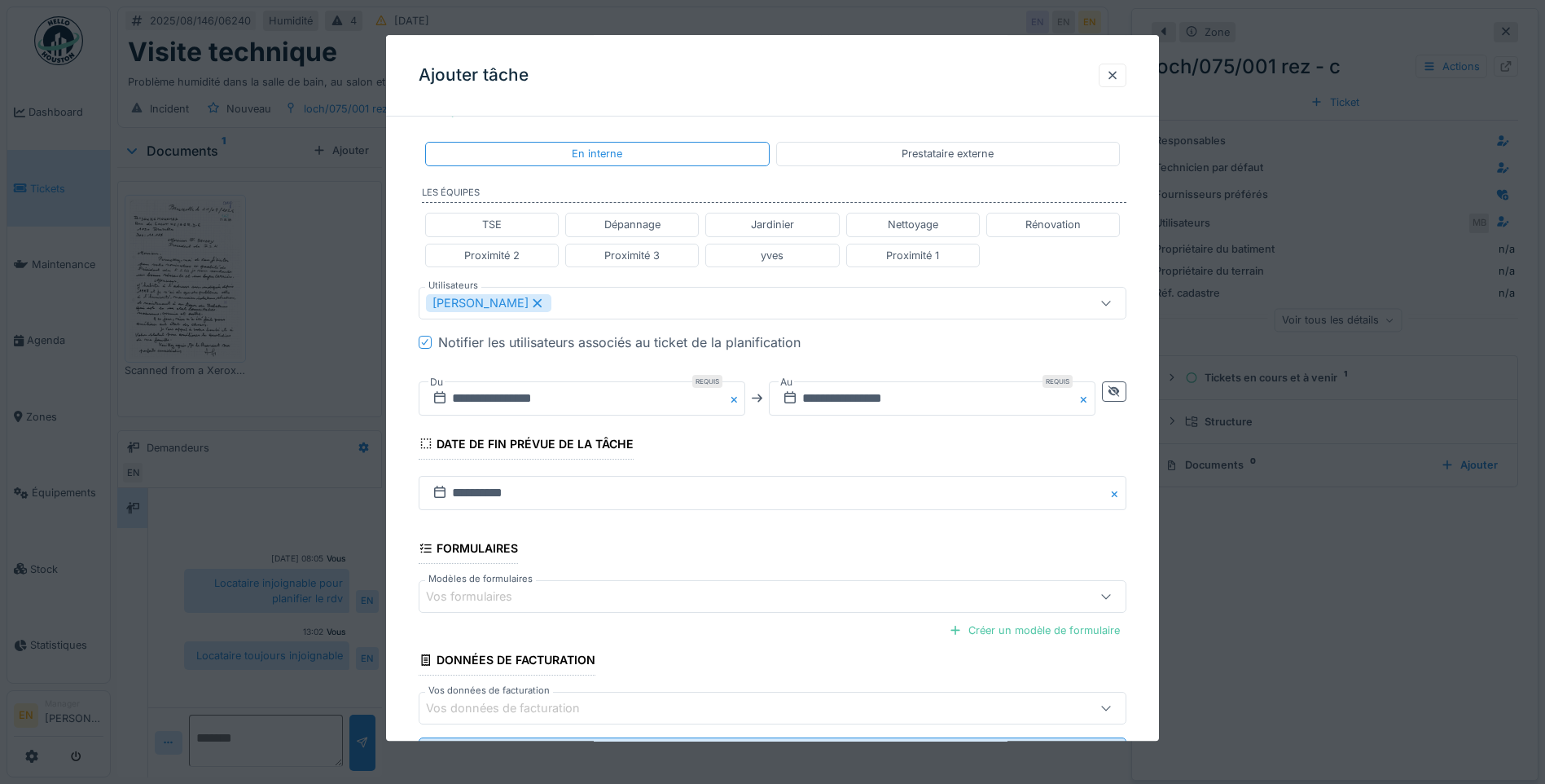
scroll to position [403, 0]
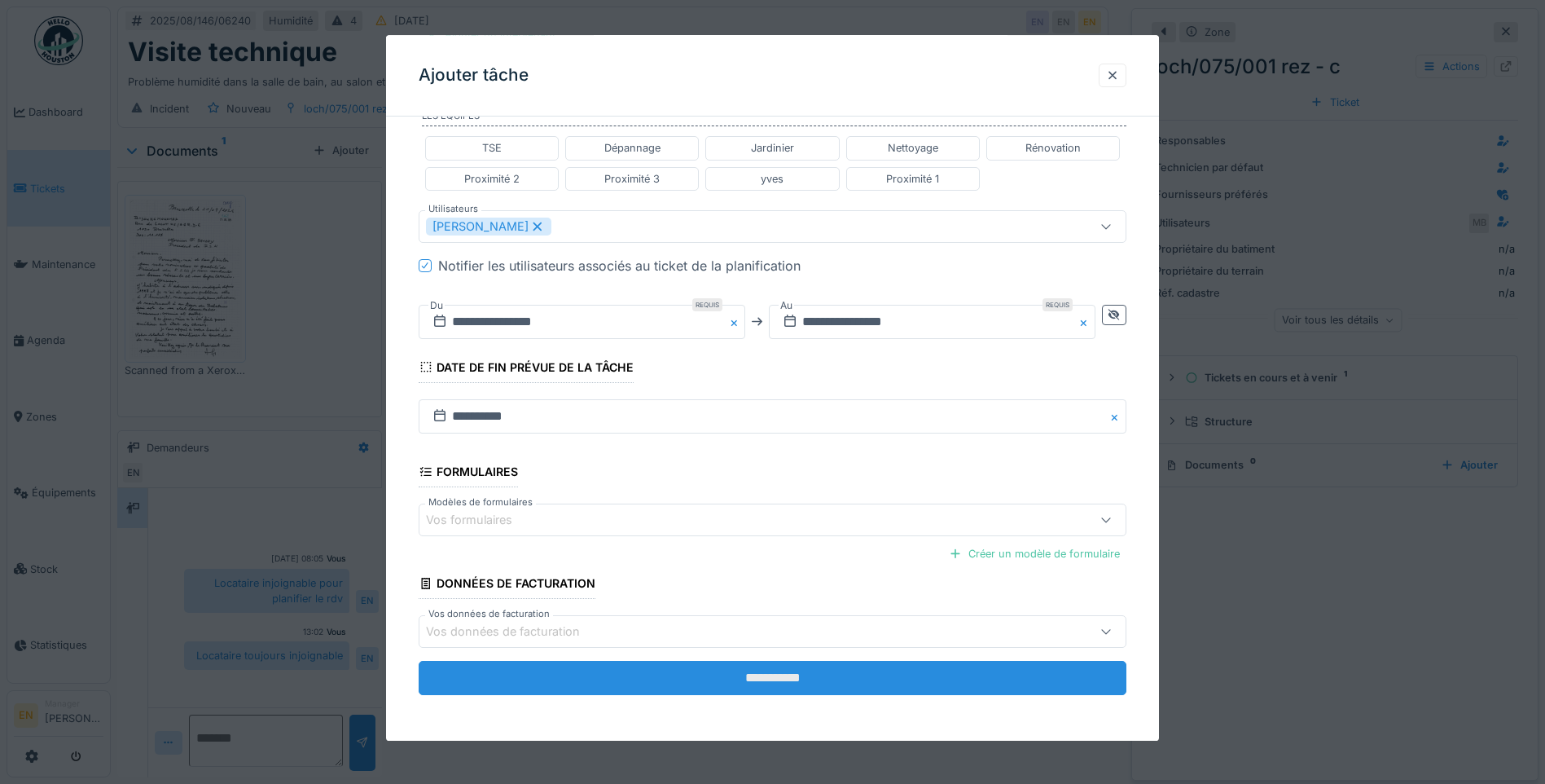
click at [770, 686] on input "**********" at bounding box center [772, 678] width 708 height 34
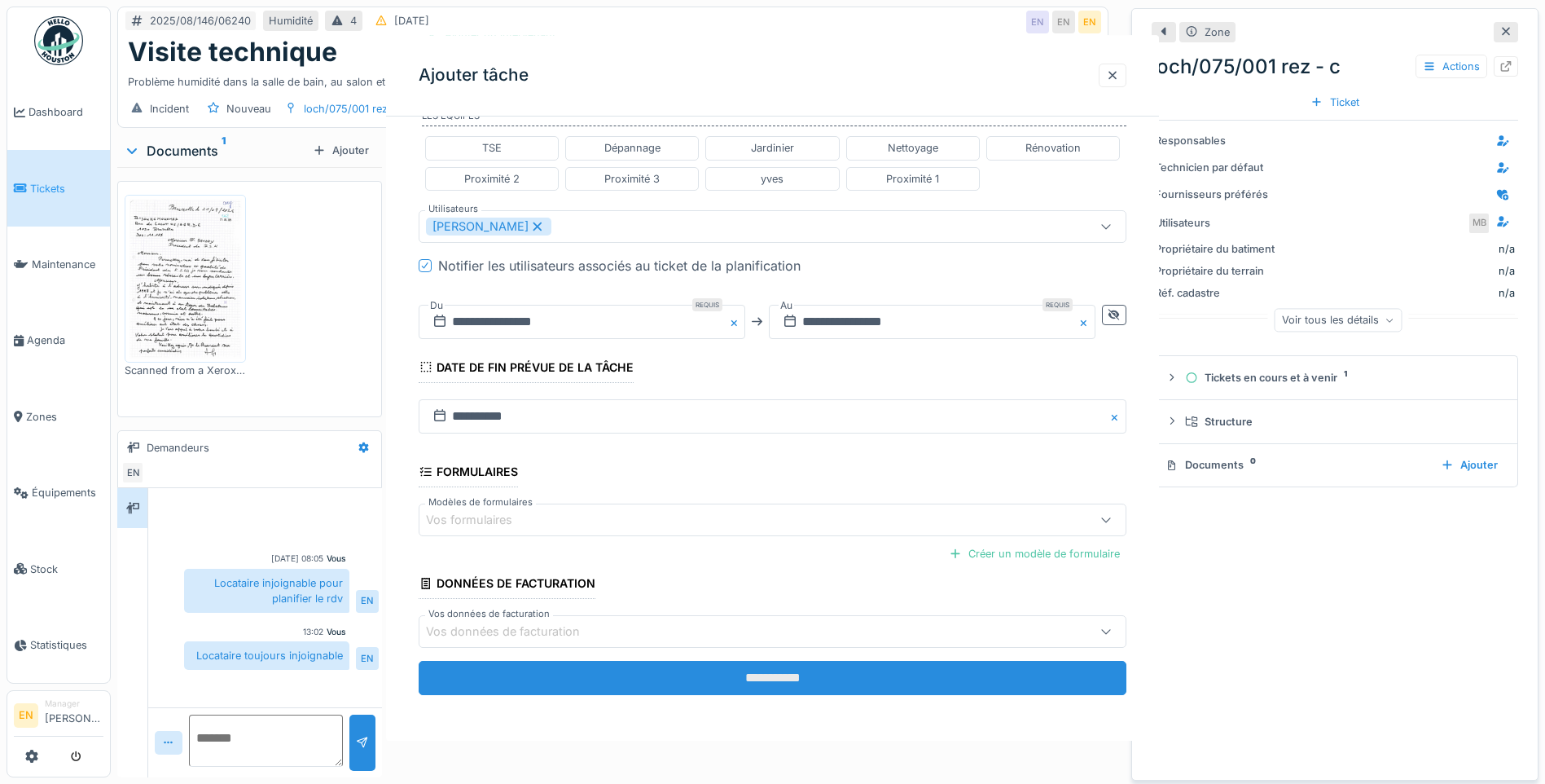
scroll to position [0, 0]
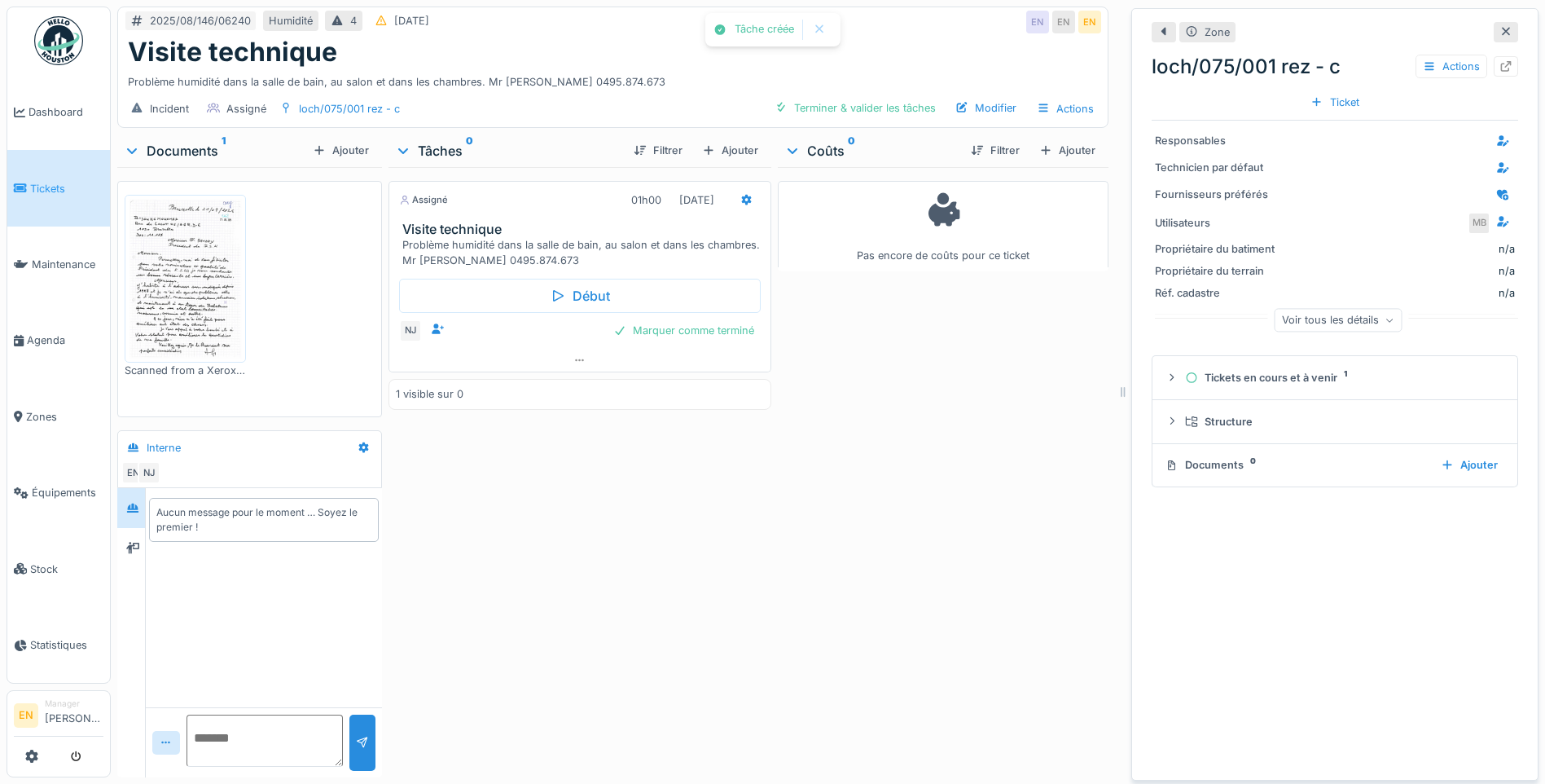
click at [793, 653] on div "Pas encore de coûts pour ce ticket" at bounding box center [942, 468] width 330 height 604
click at [654, 611] on div "Assigné 01h00 26/08/2025 Visite technique Problème humidité dans la salle de ba…" at bounding box center [580, 468] width 384 height 604
click at [696, 595] on div "Assigné 01h00 26/08/2025 Visite technique Problème humidité dans la salle de ba…" at bounding box center [580, 468] width 384 height 604
click at [125, 513] on div at bounding box center [133, 508] width 25 height 20
click at [132, 510] on icon at bounding box center [133, 508] width 13 height 11
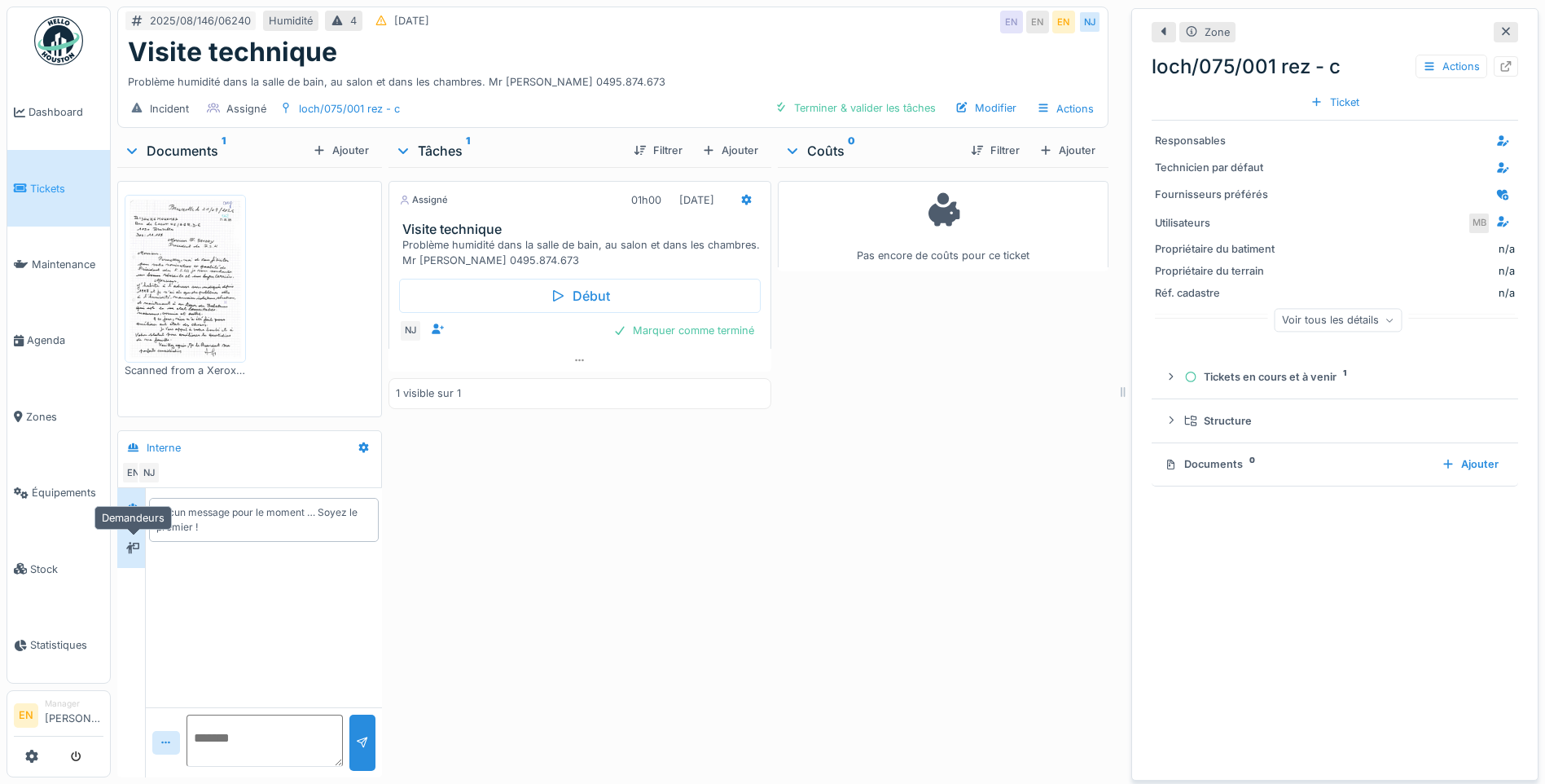
click at [142, 543] on div at bounding box center [133, 548] width 25 height 20
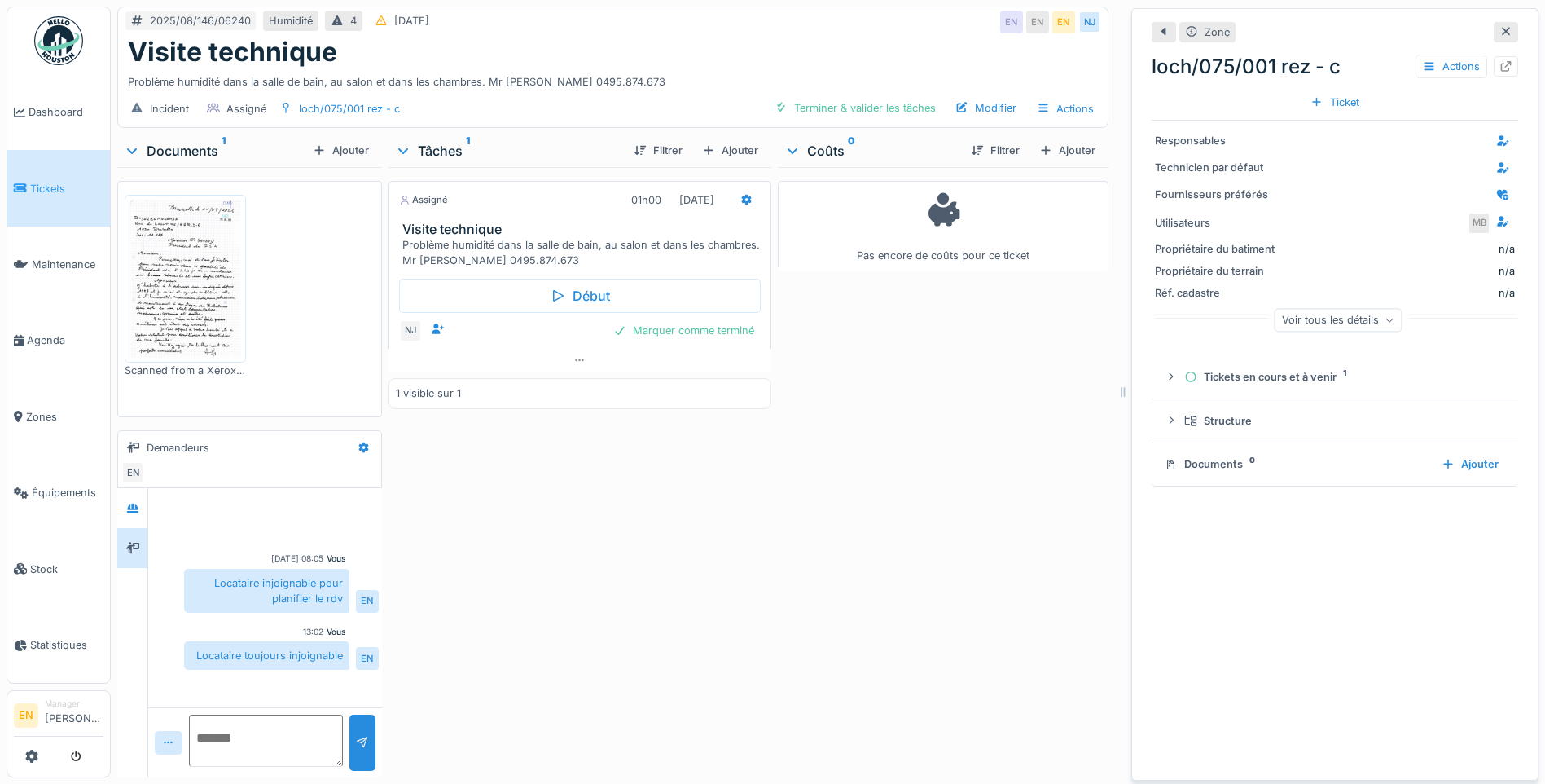
click at [279, 740] on textarea at bounding box center [265, 740] width 153 height 52
click at [208, 737] on textarea "**********" at bounding box center [265, 740] width 153 height 52
click at [279, 739] on textarea "**********" at bounding box center [265, 740] width 153 height 52
type textarea "**********"
drag, startPoint x: 351, startPoint y: 738, endPoint x: 255, endPoint y: 772, distance: 101.8
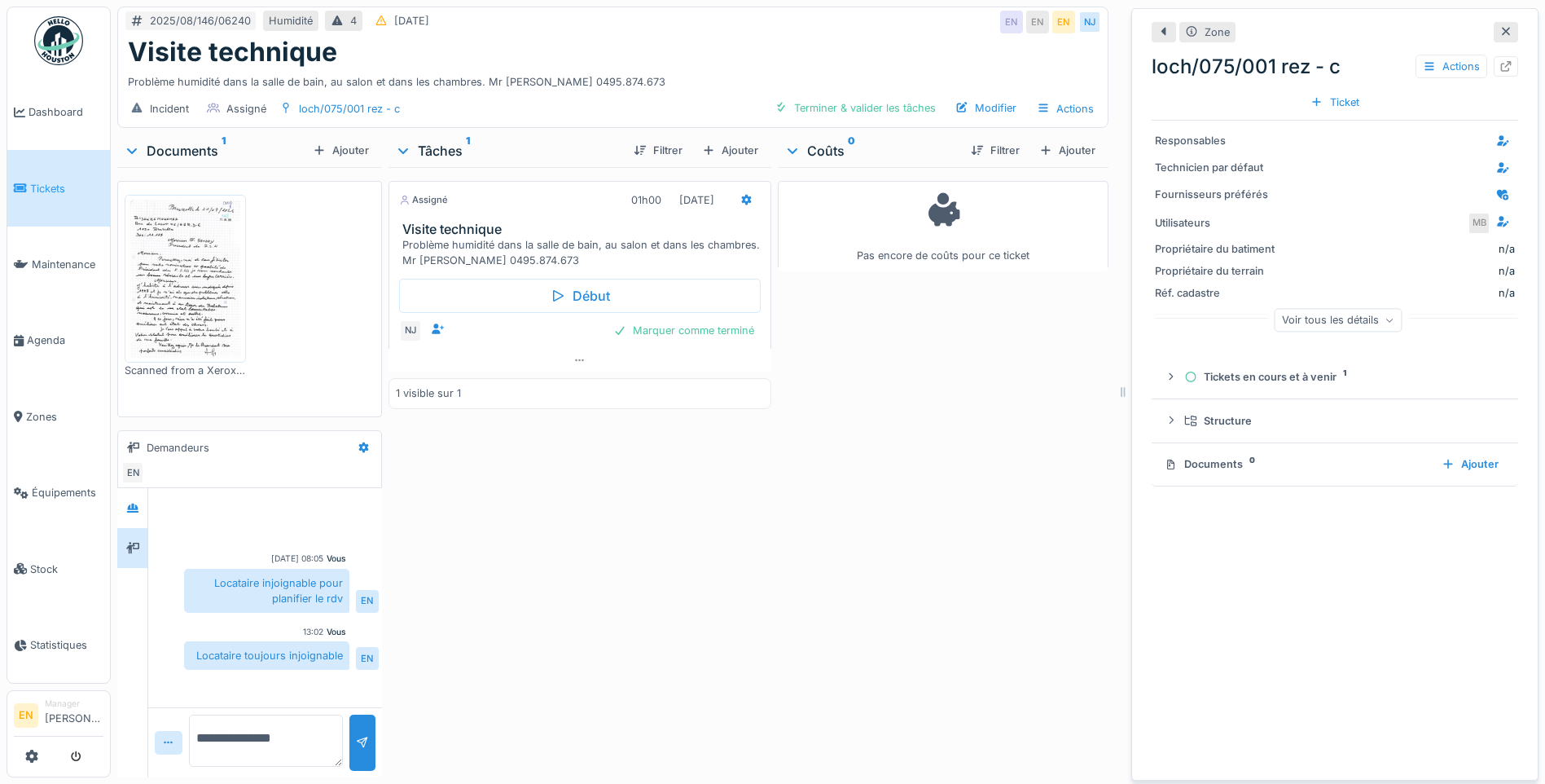
click at [259, 770] on div "**********" at bounding box center [264, 742] width 233 height 70
click at [382, 742] on div "Tâches 1 Filtrer Ajouter Assigné 01h00 [DATE] Visite technique Problème humidit…" at bounding box center [580, 455] width 397 height 642
click at [366, 744] on div at bounding box center [363, 742] width 26 height 56
